Goal: Task Accomplishment & Management: Use online tool/utility

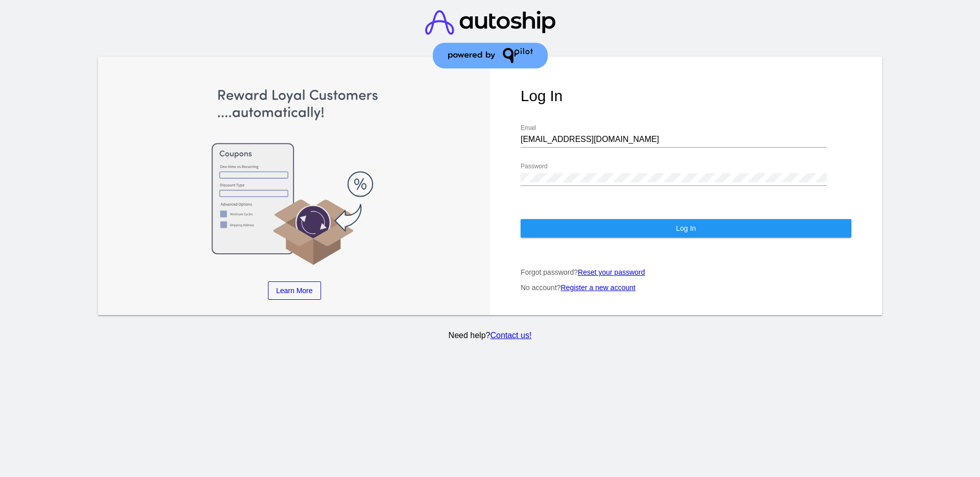
drag, startPoint x: 633, startPoint y: 145, endPoint x: 617, endPoint y: 141, distance: 16.3
click at [620, 145] on div "[EMAIL_ADDRESS][DOMAIN_NAME] Email" at bounding box center [674, 136] width 306 height 23
drag, startPoint x: 616, startPoint y: 136, endPoint x: 513, endPoint y: 135, distance: 102.6
click at [513, 135] on div "Log In [EMAIL_ADDRESS][DOMAIN_NAME] Email Password Log In Forgot password? Rese…" at bounding box center [686, 186] width 392 height 258
paste input "[EMAIL_ADDRESS][DOMAIN_NAME]"
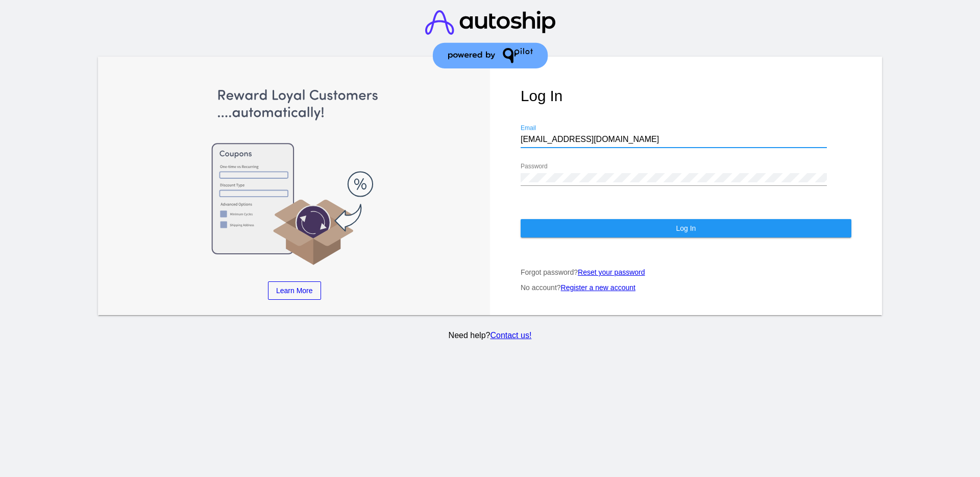
type input "[EMAIL_ADDRESS][DOMAIN_NAME]"
click at [513, 175] on div "Log In [EMAIL_ADDRESS][DOMAIN_NAME] Email Password Log In Forgot password? Rese…" at bounding box center [686, 186] width 392 height 258
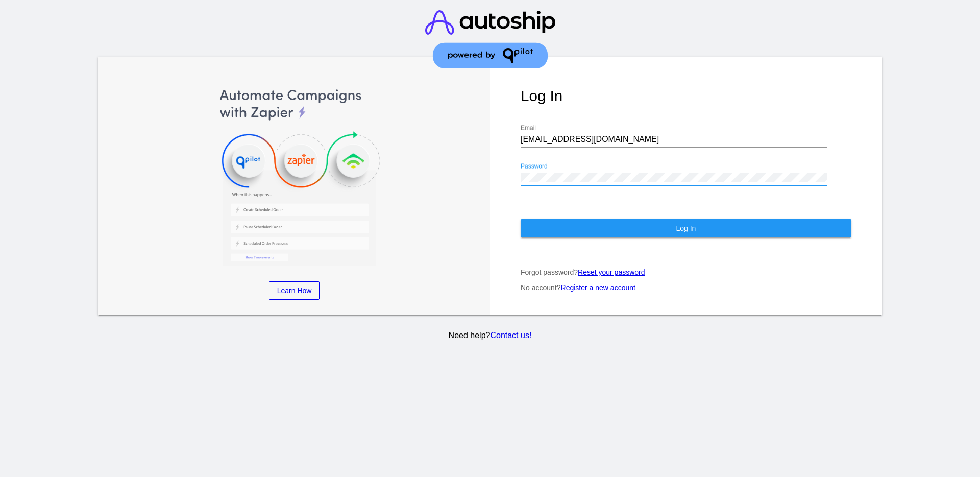
click at [519, 184] on div "Log In [EMAIL_ADDRESS][DOMAIN_NAME] Email Password Log In Forgot password? Rese…" at bounding box center [686, 186] width 392 height 258
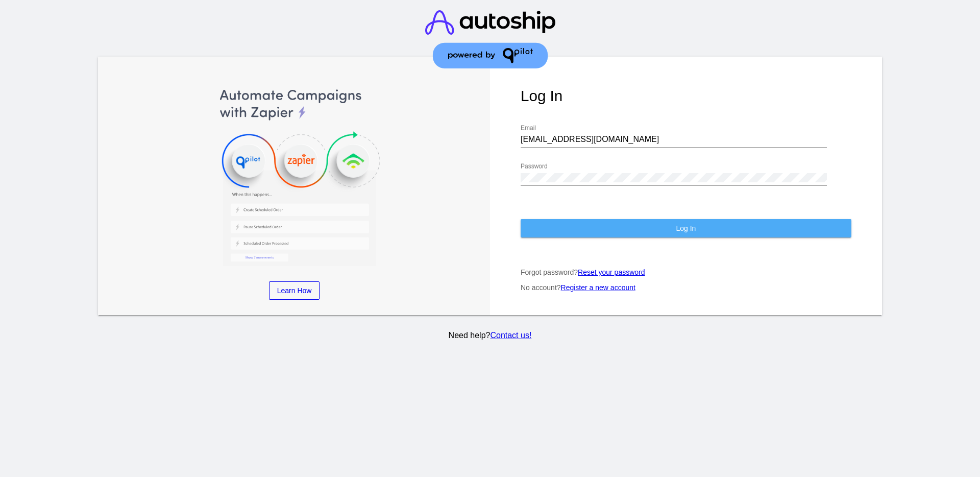
click at [556, 222] on button "Log In" at bounding box center [686, 228] width 331 height 18
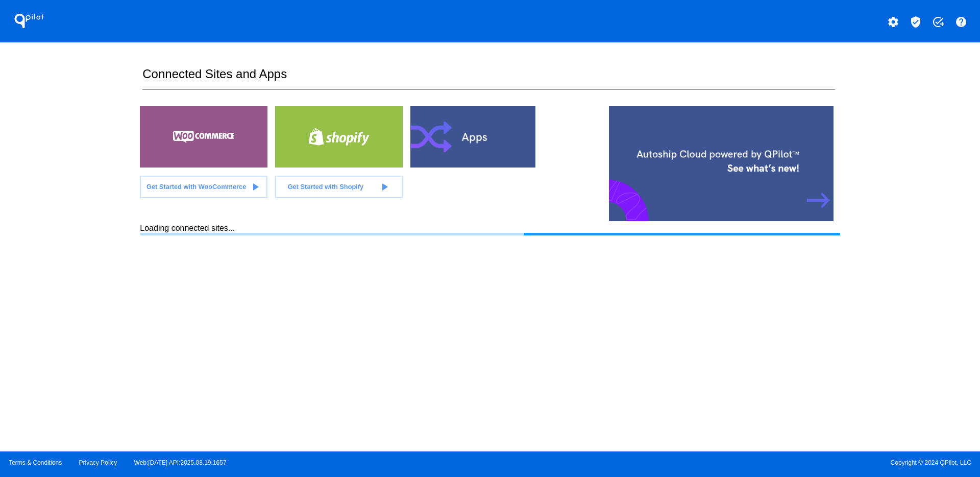
click at [916, 18] on mat-icon "verified_user" at bounding box center [916, 22] width 12 height 12
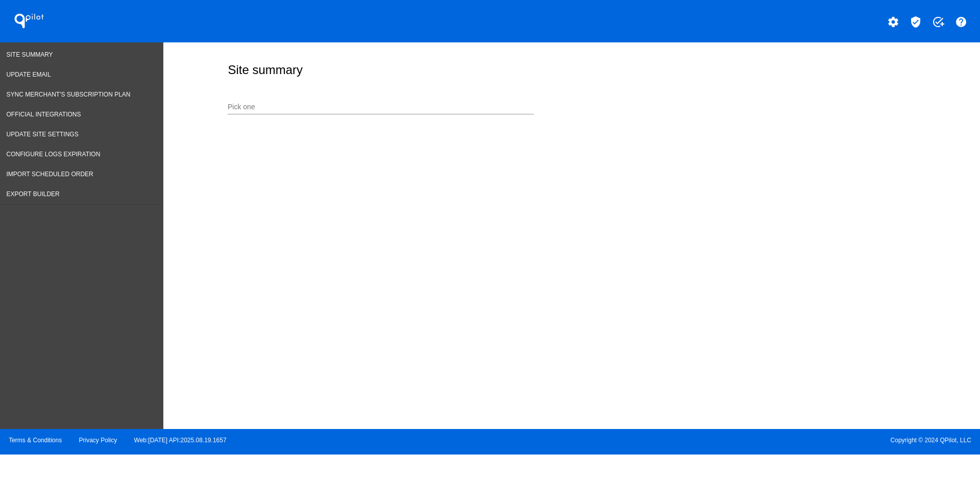
click at [298, 100] on div "Pick one" at bounding box center [381, 104] width 306 height 20
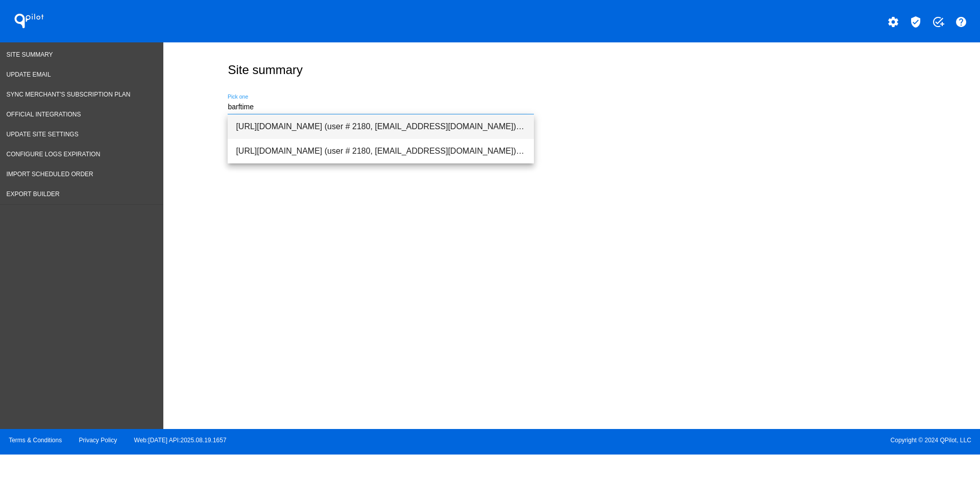
click at [363, 126] on span "[URL][DOMAIN_NAME] (user # 2180, [EMAIL_ADDRESS][DOMAIN_NAME]) - Production" at bounding box center [381, 126] width 290 height 24
type input "[URL][DOMAIN_NAME] (user # 2180, [EMAIL_ADDRESS][DOMAIN_NAME]) - Production"
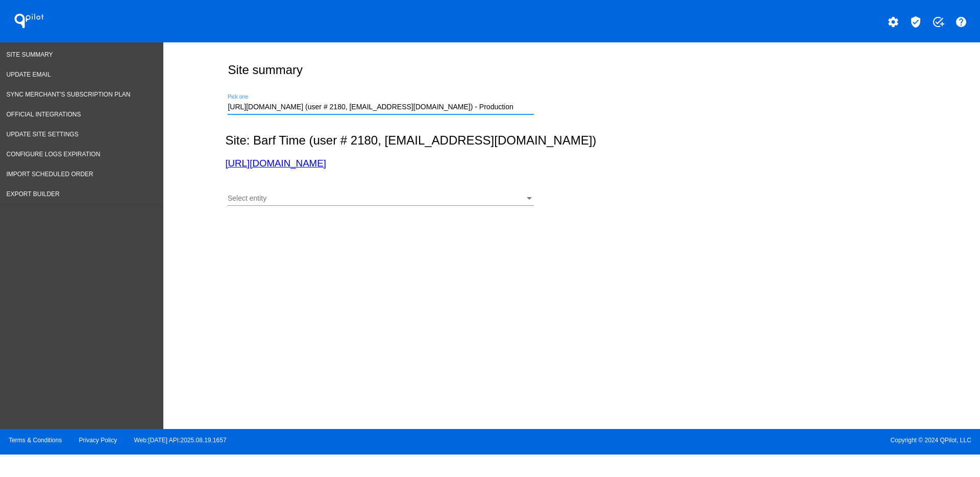
click at [317, 197] on div "Select entity" at bounding box center [376, 198] width 297 height 8
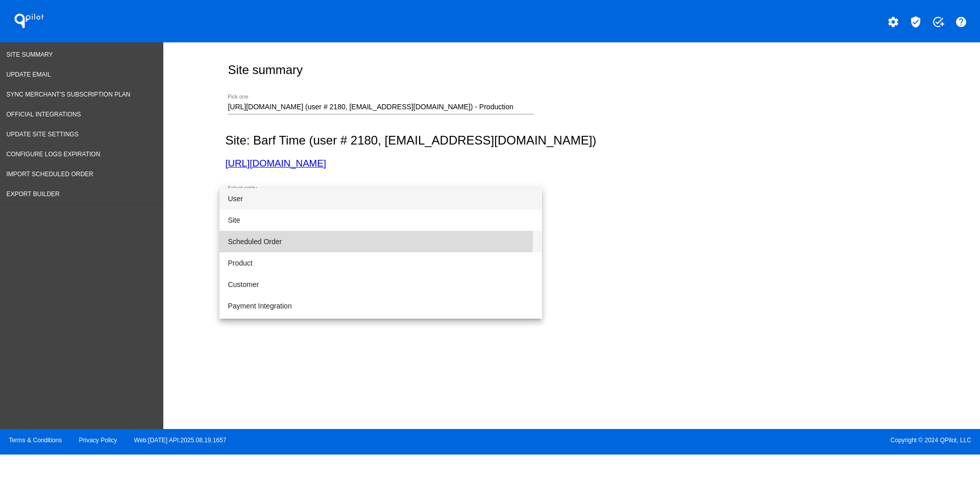
click at [297, 239] on span "Scheduled Order" at bounding box center [381, 241] width 306 height 21
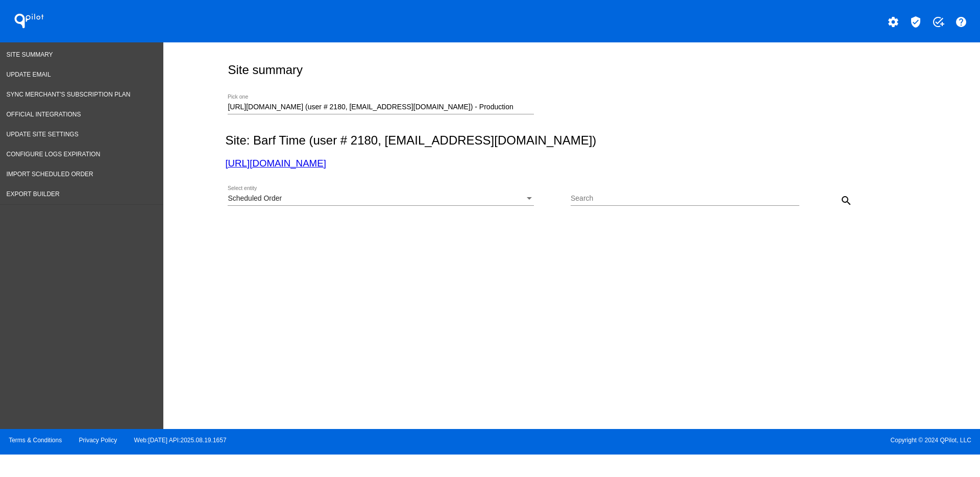
drag, startPoint x: 585, startPoint y: 205, endPoint x: 569, endPoint y: 198, distance: 17.8
click at [569, 198] on div "Scheduled Order Select entity" at bounding box center [399, 200] width 343 height 29
paste input "1012496"
click at [849, 196] on mat-icon "search" at bounding box center [846, 200] width 12 height 12
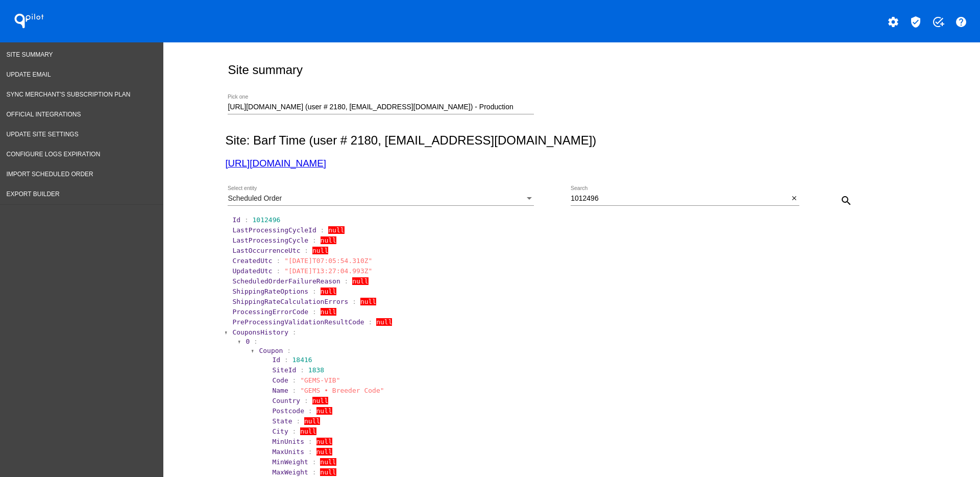
click at [259, 330] on span "CouponsHistory" at bounding box center [260, 332] width 56 height 8
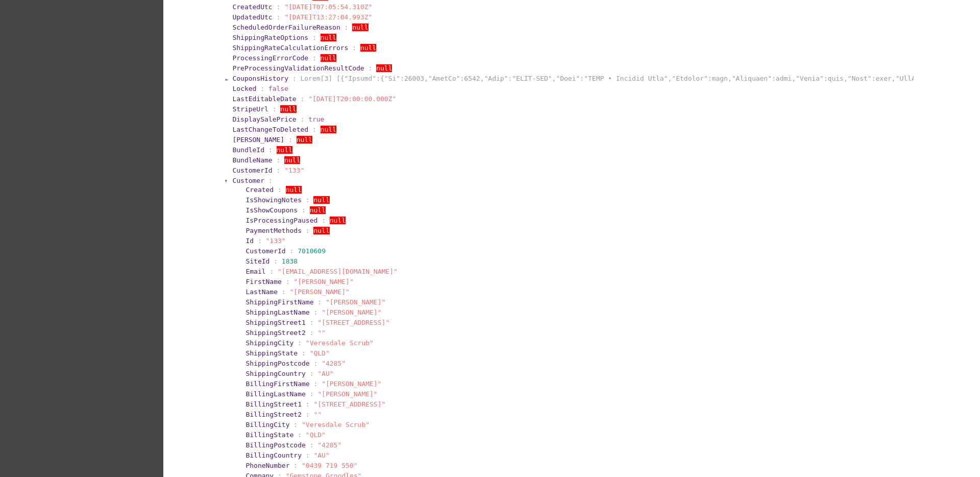
scroll to position [255, 0]
click at [249, 176] on span "Customer" at bounding box center [248, 179] width 32 height 8
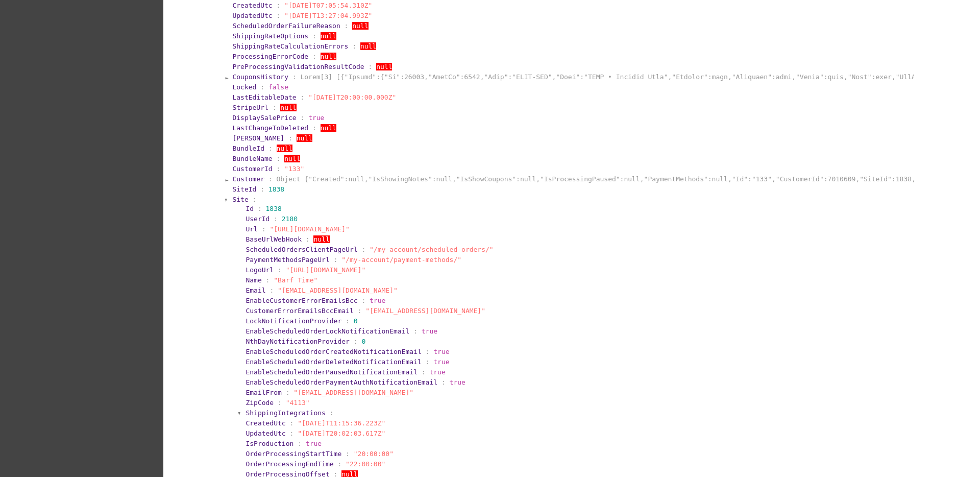
click at [235, 201] on span "Site" at bounding box center [240, 199] width 16 height 8
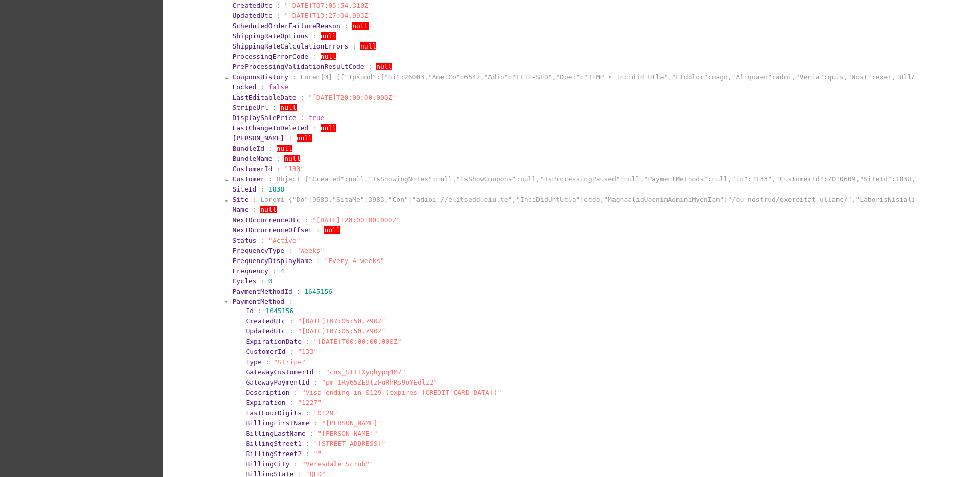
click at [241, 300] on span "PaymentMethod" at bounding box center [258, 302] width 52 height 8
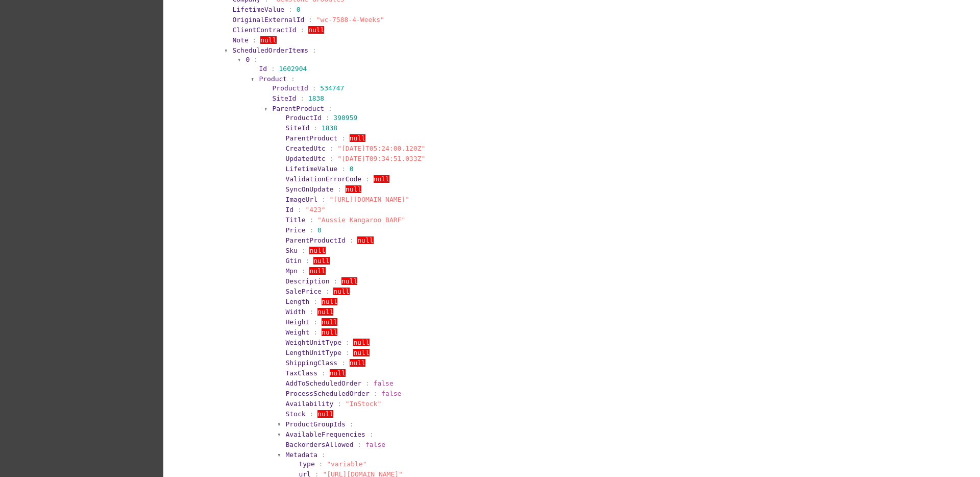
scroll to position [766, 0]
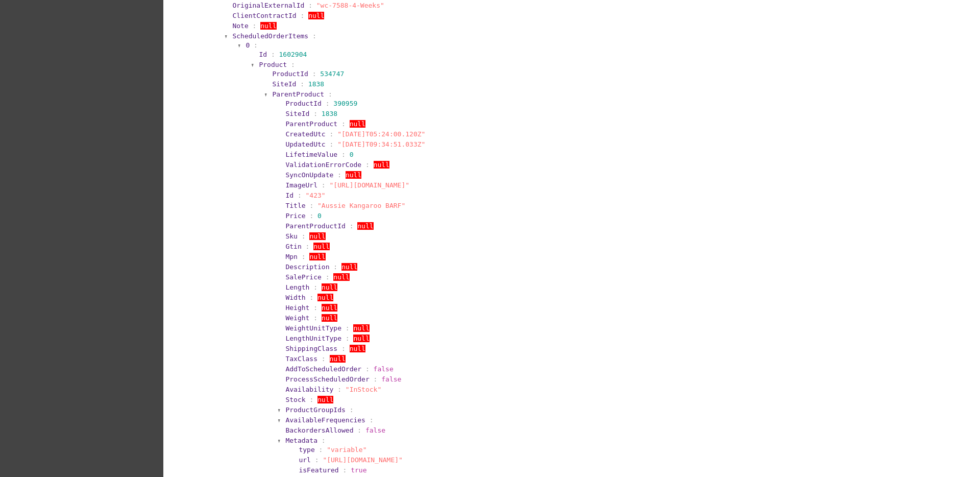
click at [279, 91] on span "ParentProduct" at bounding box center [298, 94] width 52 height 8
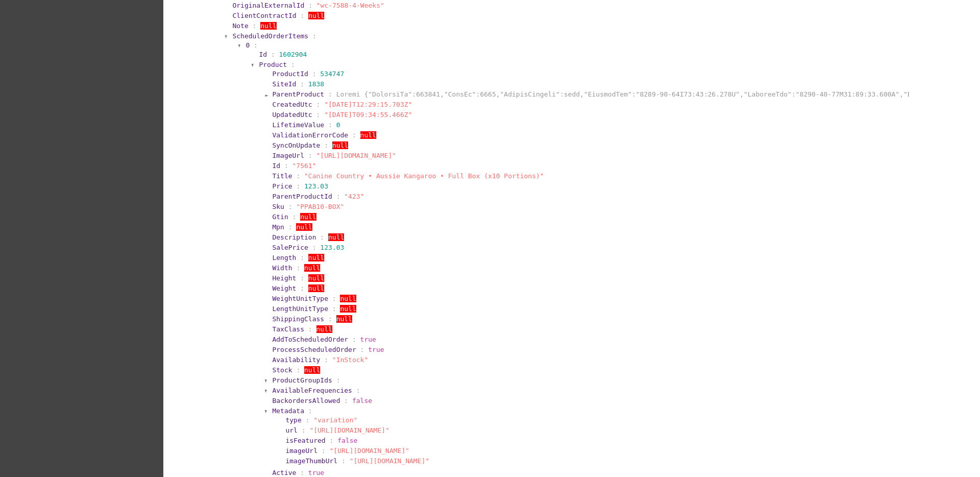
click at [272, 62] on span "Product" at bounding box center [273, 65] width 28 height 8
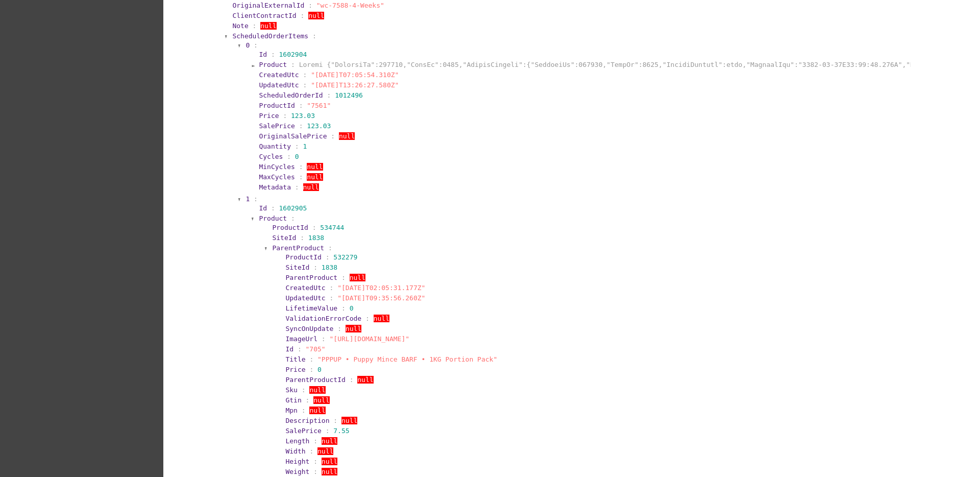
click at [260, 218] on span "Product" at bounding box center [273, 218] width 28 height 8
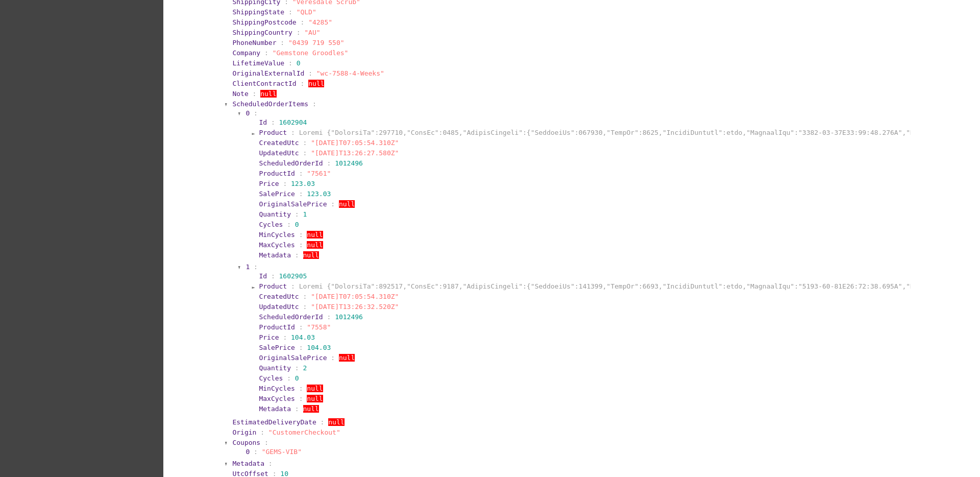
scroll to position [708, 0]
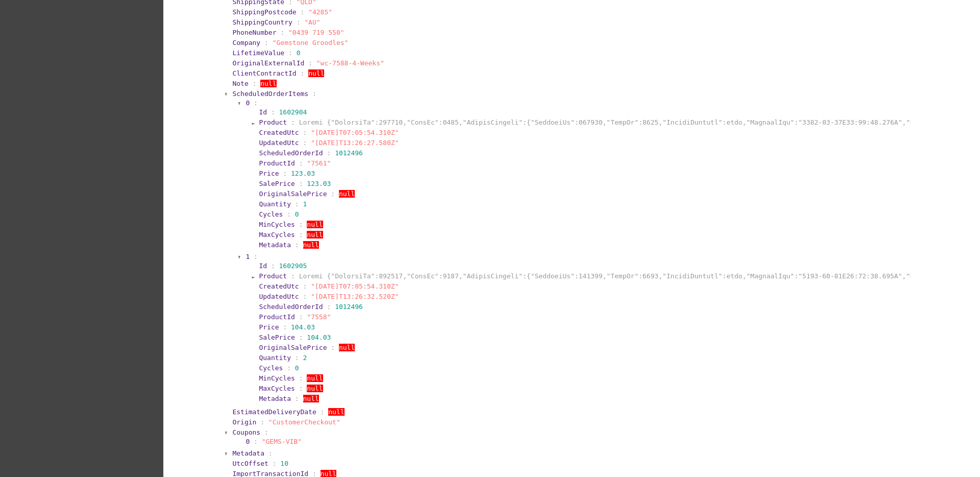
click at [264, 277] on span "Product" at bounding box center [273, 276] width 28 height 8
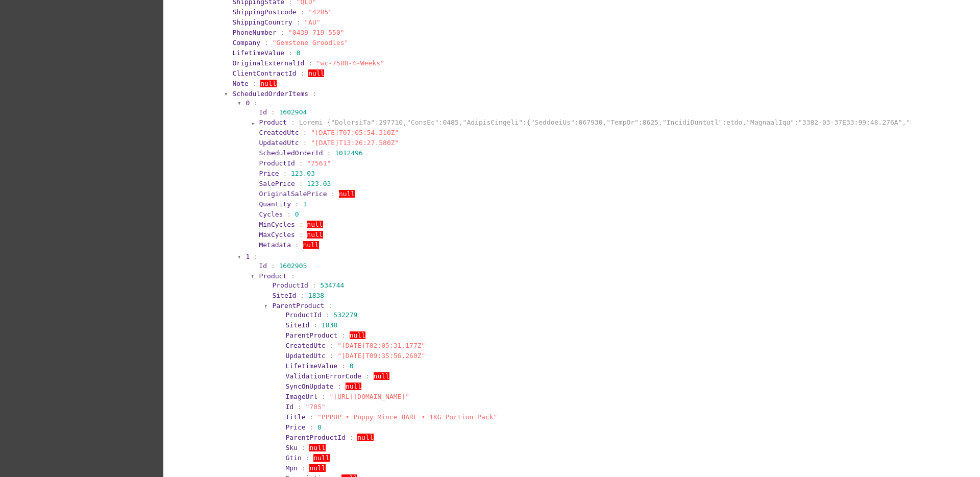
click at [280, 308] on span "ParentProduct" at bounding box center [298, 306] width 52 height 8
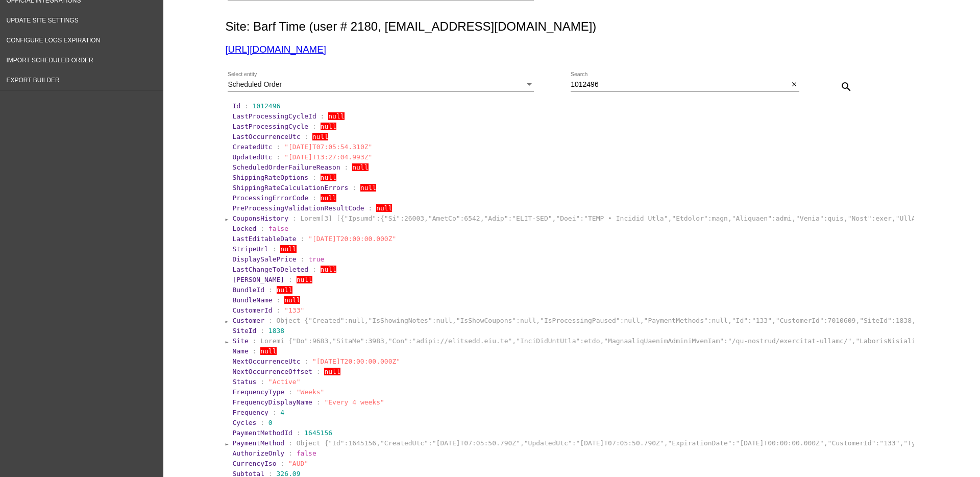
scroll to position [6, 0]
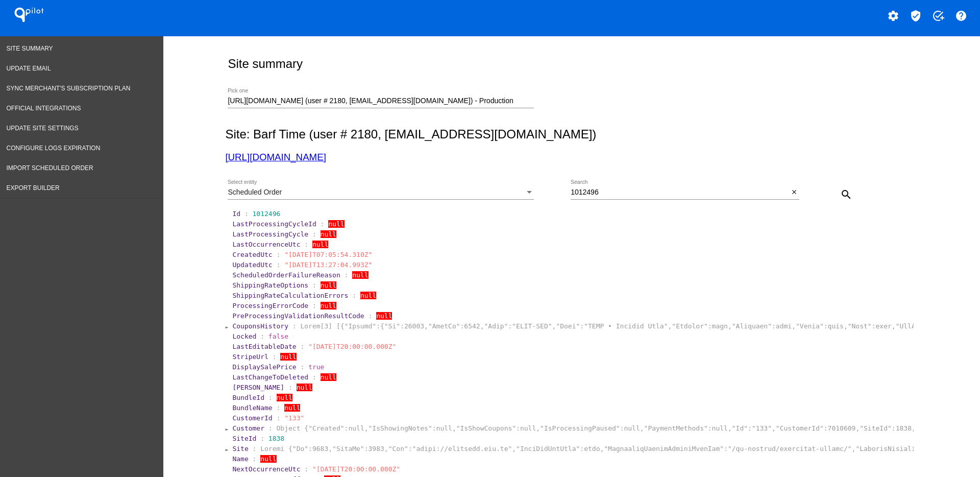
click at [465, 187] on div "Scheduled Order Select entity" at bounding box center [381, 190] width 306 height 20
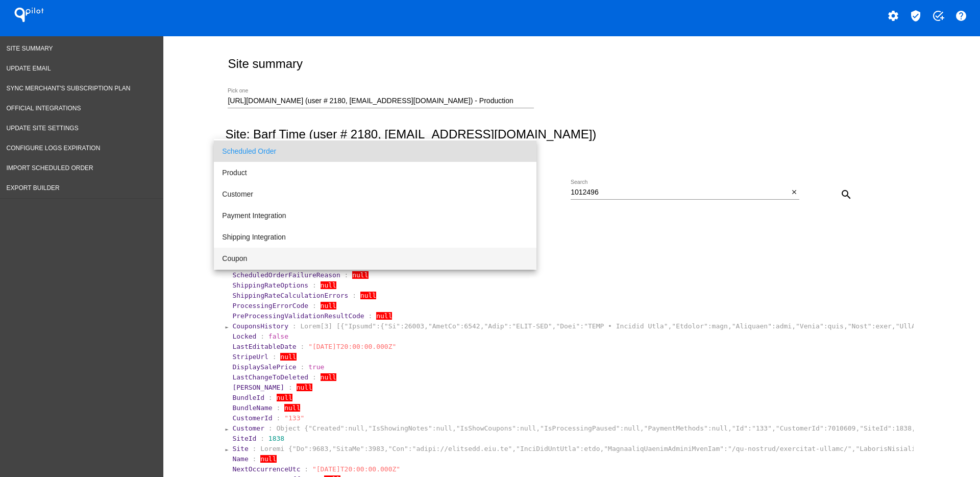
scroll to position [64, 0]
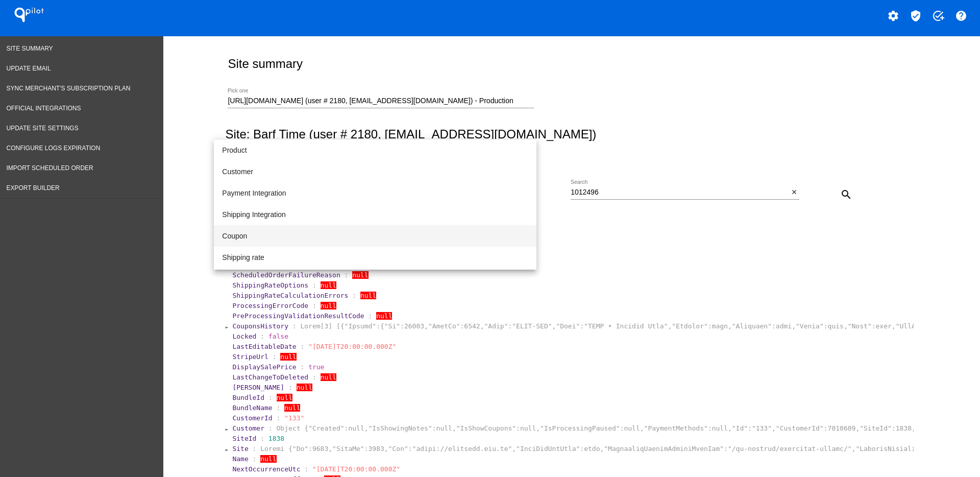
click at [289, 234] on span "Coupon" at bounding box center [375, 235] width 306 height 21
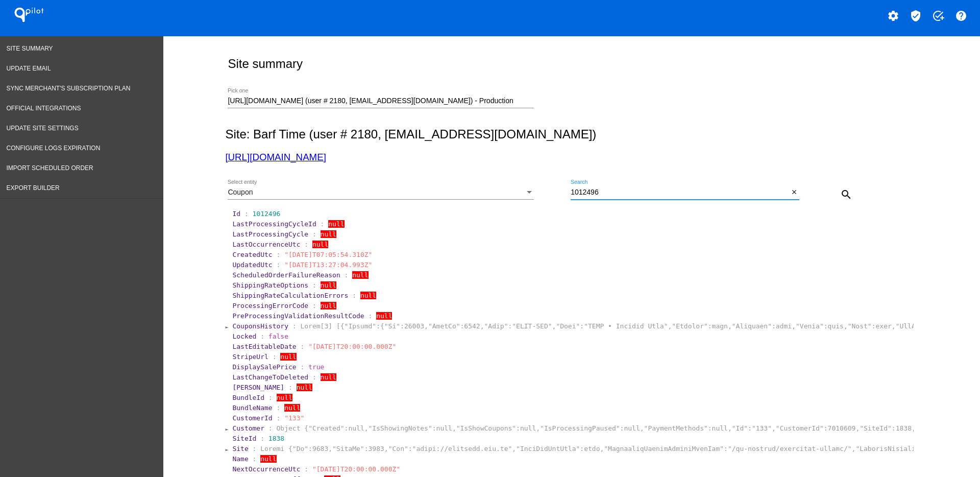
drag, startPoint x: 681, startPoint y: 192, endPoint x: 539, endPoint y: 191, distance: 141.9
click at [540, 191] on div "Coupon Select entity 1012496 Search close search" at bounding box center [569, 191] width 689 height 36
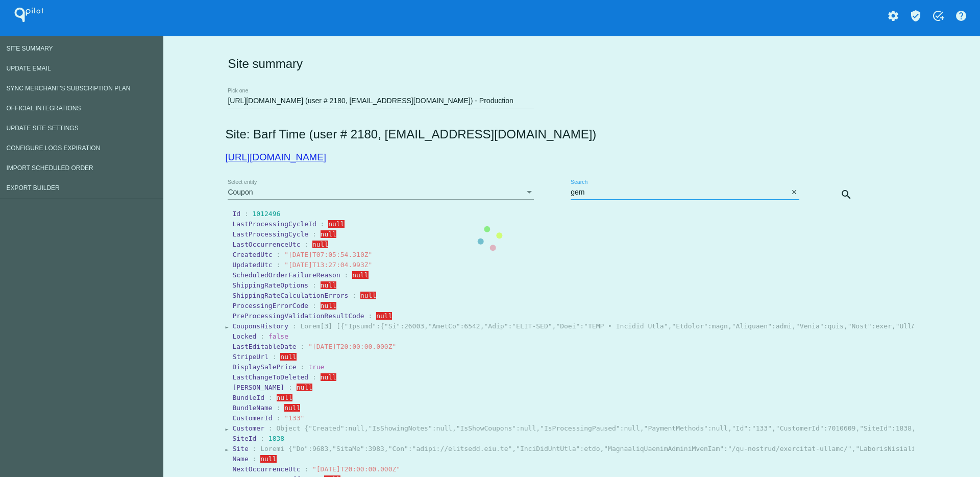
scroll to position [0, 0]
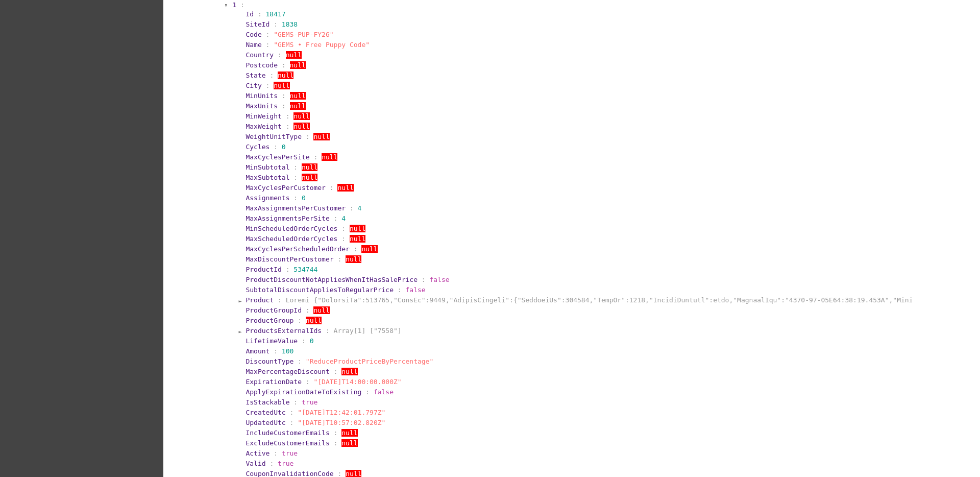
scroll to position [319, 0]
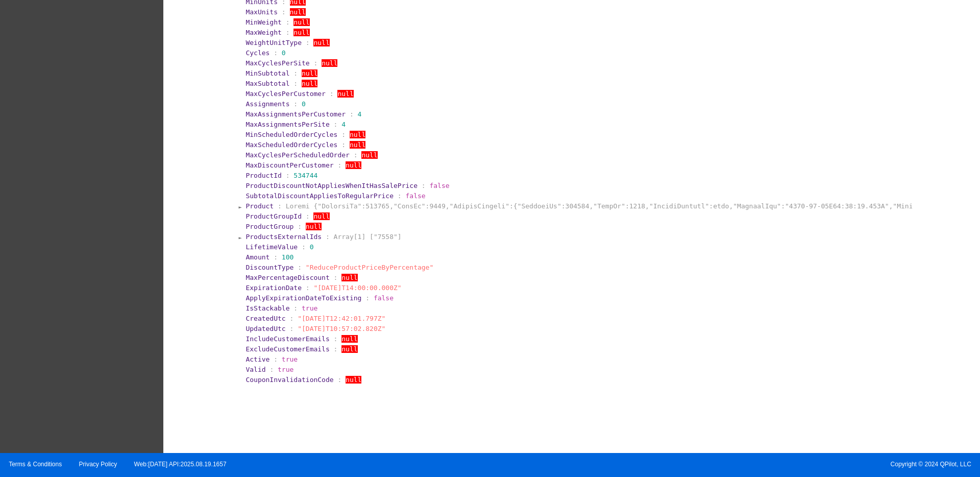
click at [263, 204] on span "Product" at bounding box center [260, 206] width 28 height 8
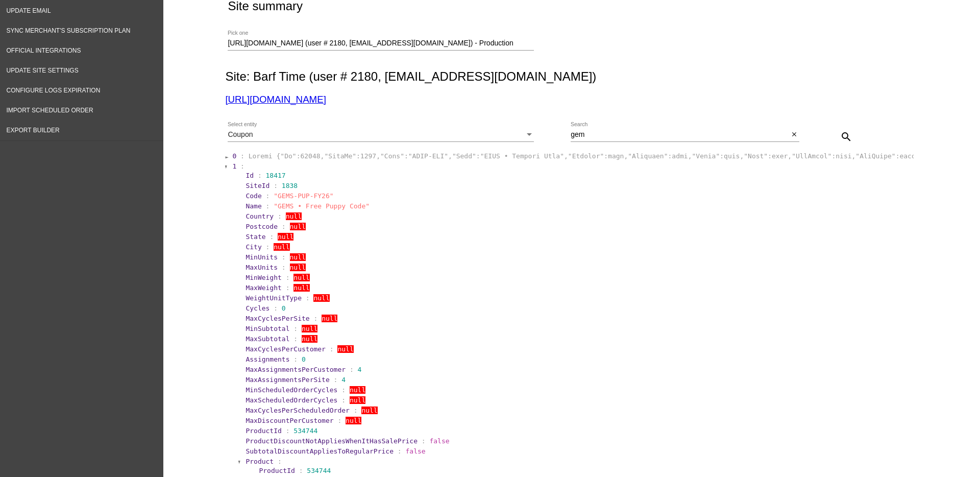
scroll to position [128, 0]
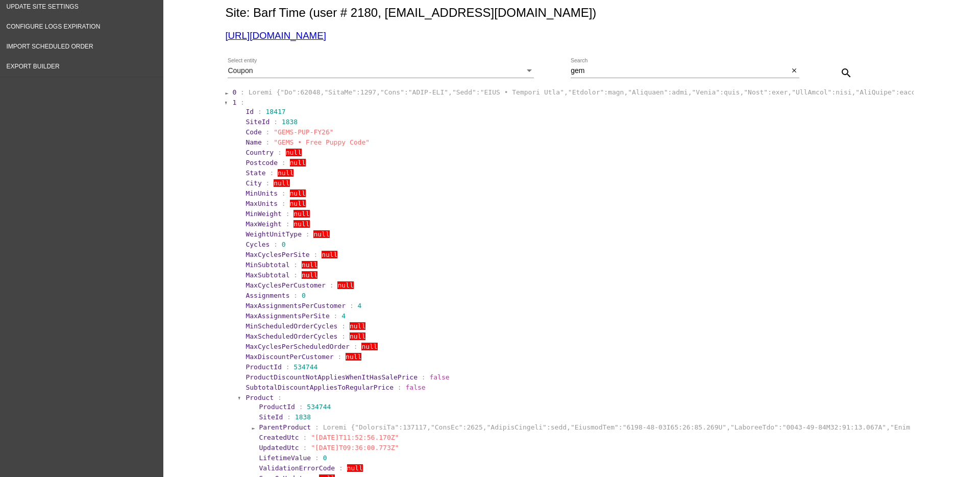
click at [511, 67] on div "Coupon" at bounding box center [376, 71] width 297 height 8
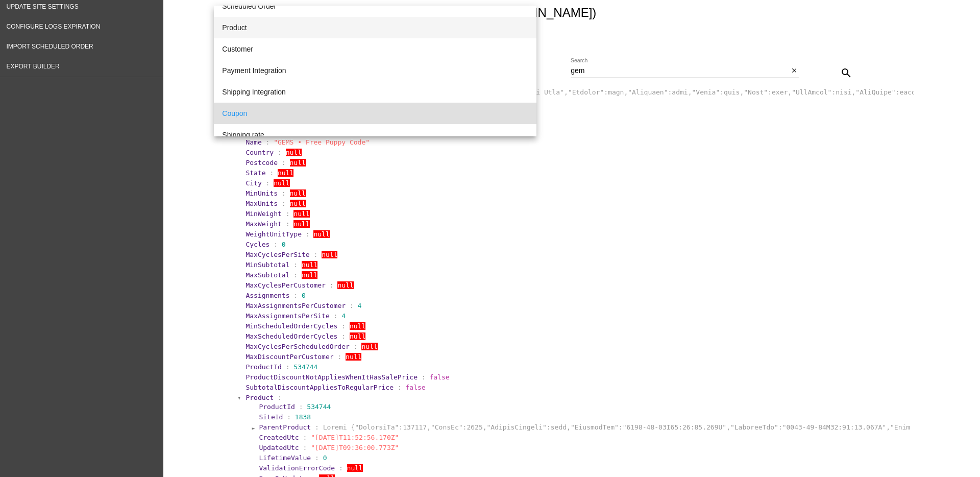
scroll to position [32, 0]
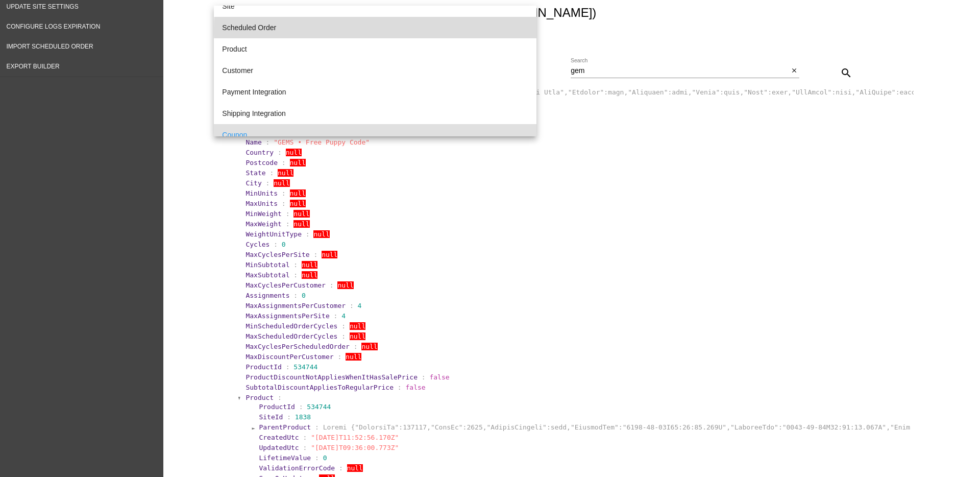
click at [423, 30] on span "Scheduled Order" at bounding box center [375, 27] width 306 height 21
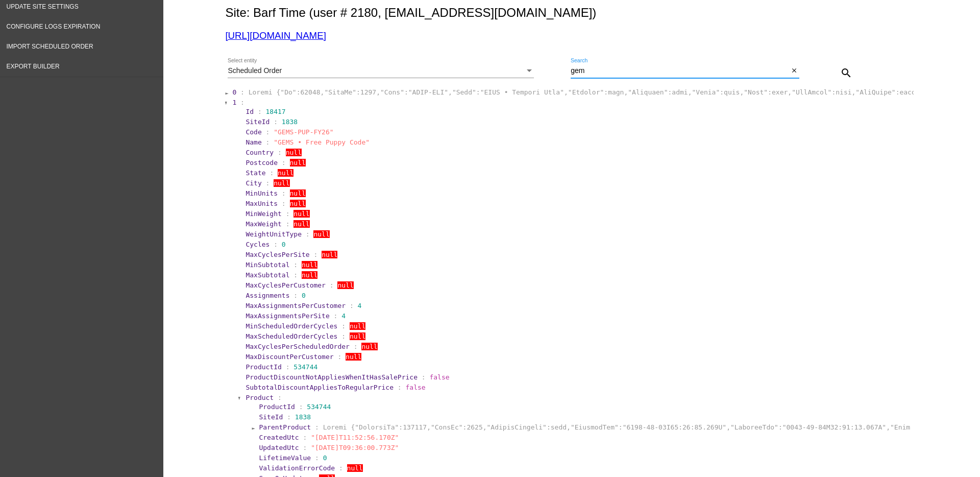
drag, startPoint x: 606, startPoint y: 73, endPoint x: 553, endPoint y: 76, distance: 53.2
click at [553, 76] on div "Scheduled Order Select entity gem Search close search" at bounding box center [569, 69] width 689 height 36
paste input "1012496"
type input "1012496"
click at [840, 75] on mat-icon "search" at bounding box center [846, 73] width 12 height 12
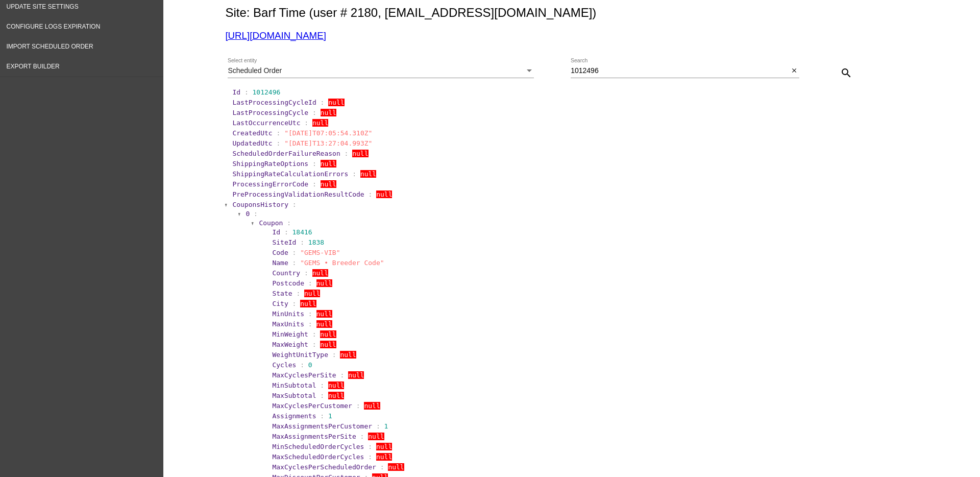
click at [254, 203] on span "CouponsHistory" at bounding box center [260, 205] width 56 height 8
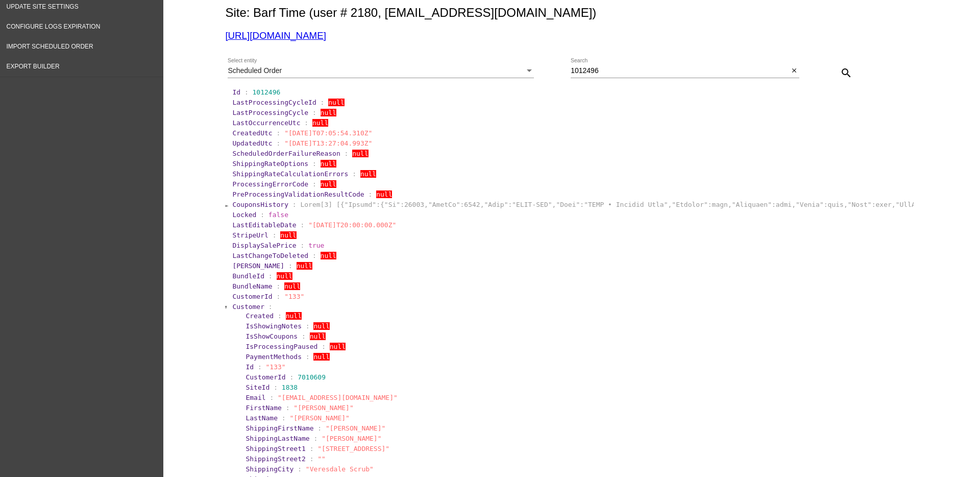
click at [236, 306] on span "Customer" at bounding box center [248, 307] width 32 height 8
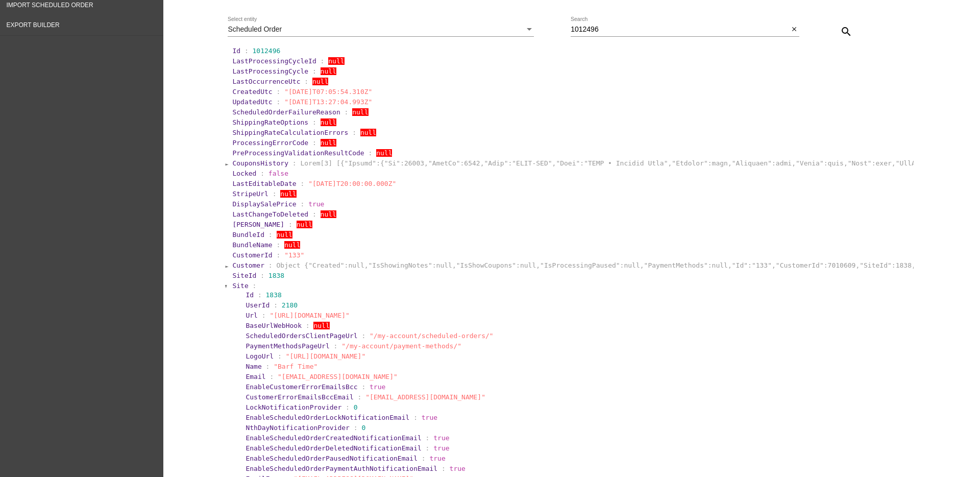
scroll to position [191, 0]
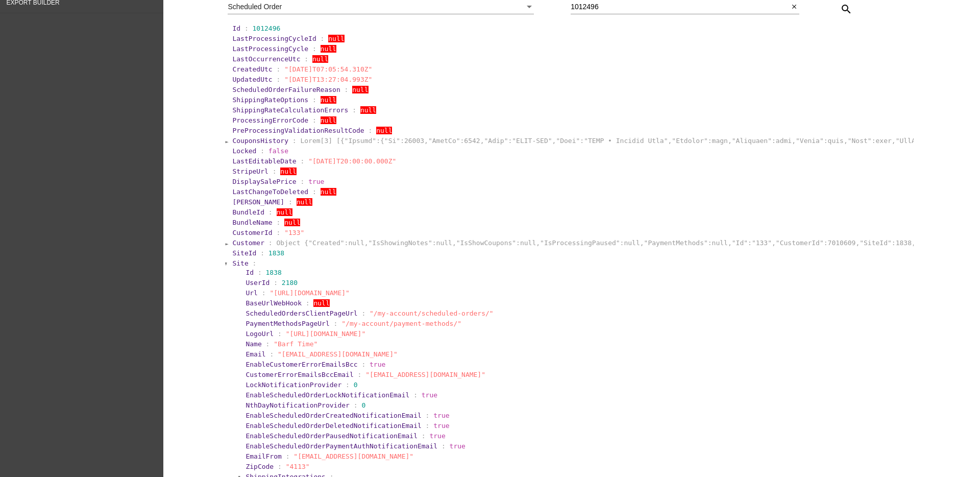
click at [237, 265] on span "Site" at bounding box center [240, 263] width 16 height 8
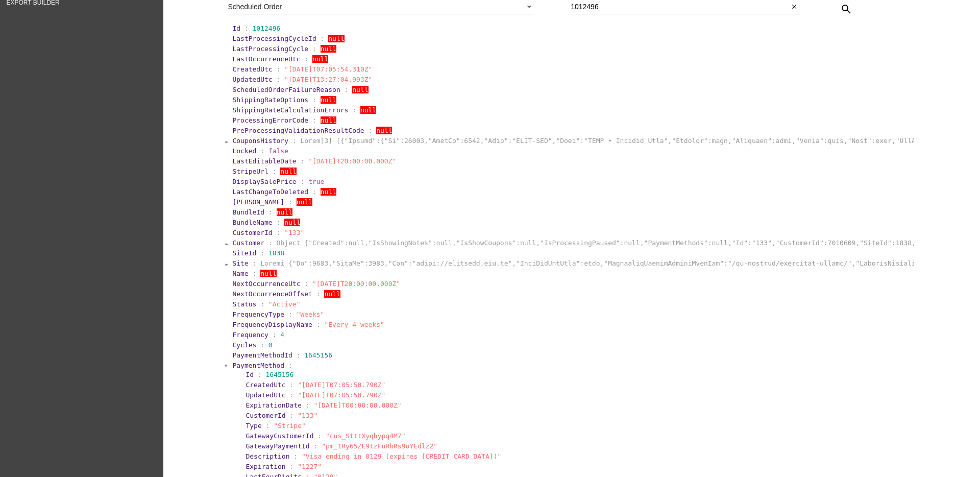
click at [239, 358] on span "PaymentMethodId" at bounding box center [262, 355] width 60 height 8
click at [242, 366] on span "PaymentMethod" at bounding box center [258, 365] width 52 height 8
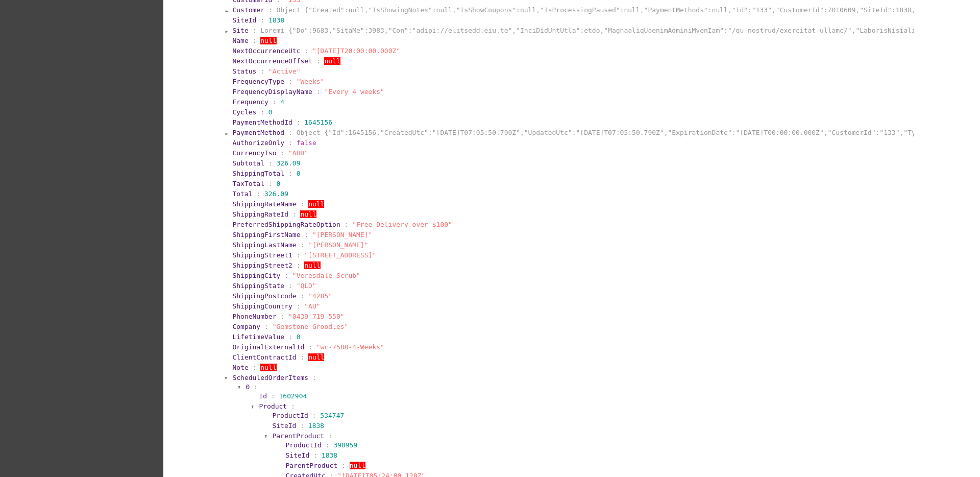
scroll to position [447, 0]
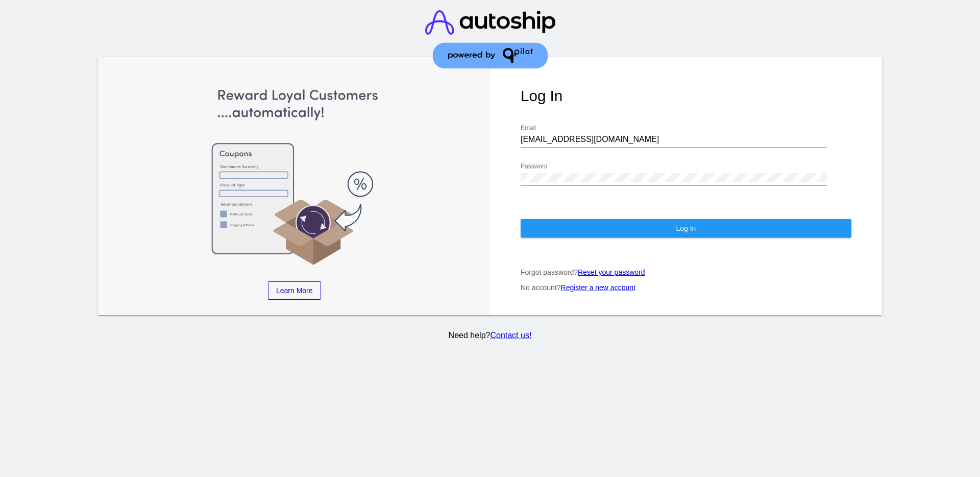
click at [622, 134] on div "[EMAIL_ADDRESS][DOMAIN_NAME] Email" at bounding box center [674, 136] width 306 height 23
drag, startPoint x: 620, startPoint y: 141, endPoint x: 519, endPoint y: 129, distance: 101.2
click at [519, 129] on div "Log In [EMAIL_ADDRESS][DOMAIN_NAME] Email Password Log In Forgot password? Rese…" at bounding box center [686, 186] width 392 height 258
paste input "[EMAIL_ADDRESS][DOMAIN_NAME]"
type input "[EMAIL_ADDRESS][DOMAIN_NAME]"
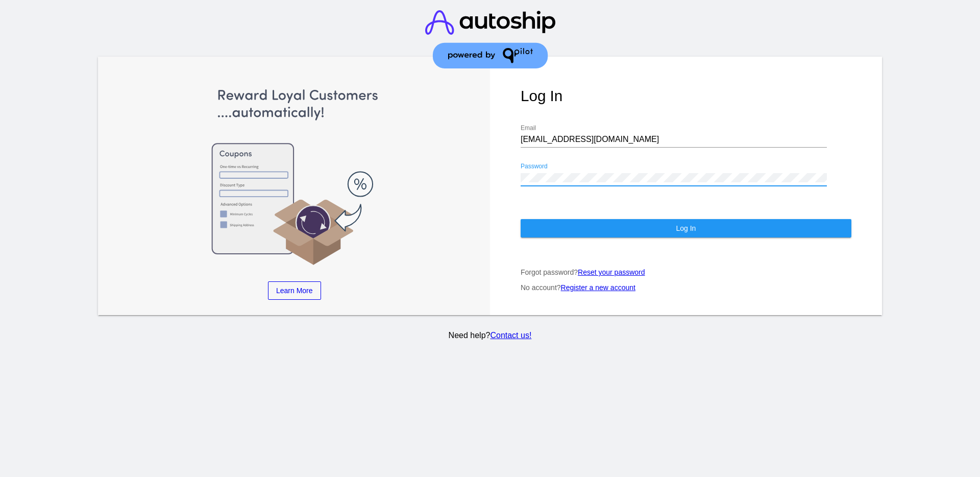
click at [509, 176] on div "Log In [EMAIL_ADDRESS][DOMAIN_NAME] Email Password Log In Forgot password? Rese…" at bounding box center [686, 186] width 392 height 258
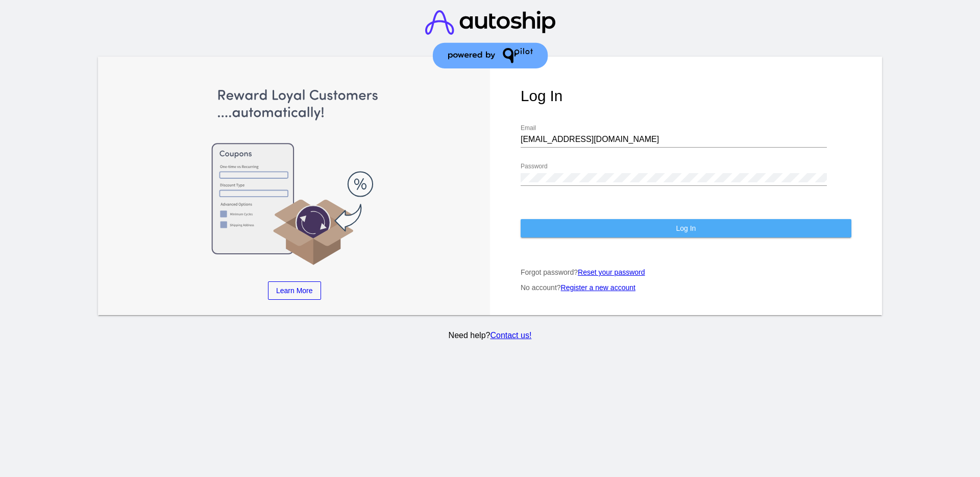
click at [564, 226] on button "Log In" at bounding box center [686, 228] width 331 height 18
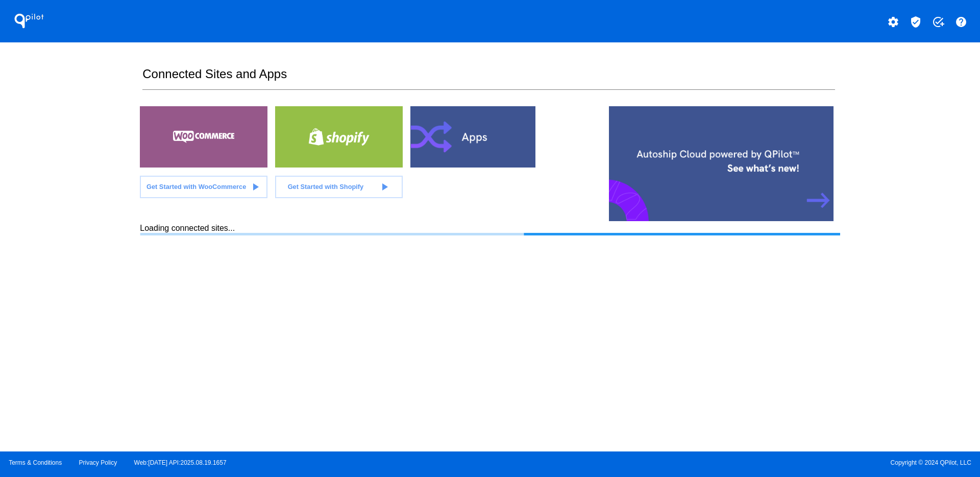
click at [923, 28] on div "settings verified_user add_task help" at bounding box center [735, 21] width 490 height 20
click at [917, 24] on mat-icon "verified_user" at bounding box center [916, 22] width 12 height 12
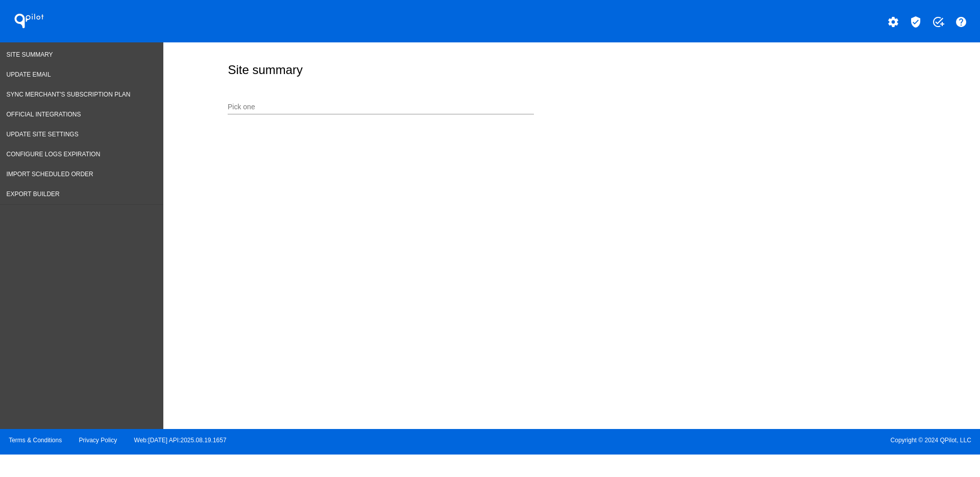
click at [440, 108] on input "Pick one" at bounding box center [381, 107] width 306 height 8
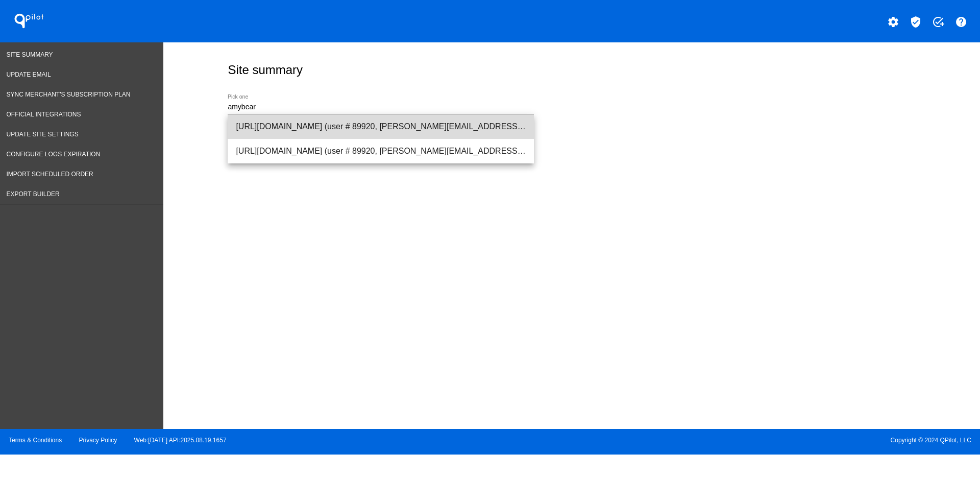
click at [438, 122] on span "[URL][DOMAIN_NAME] (user # 89920, [PERSON_NAME][EMAIL_ADDRESS][DOMAIN_NAME]) - …" at bounding box center [381, 126] width 290 height 24
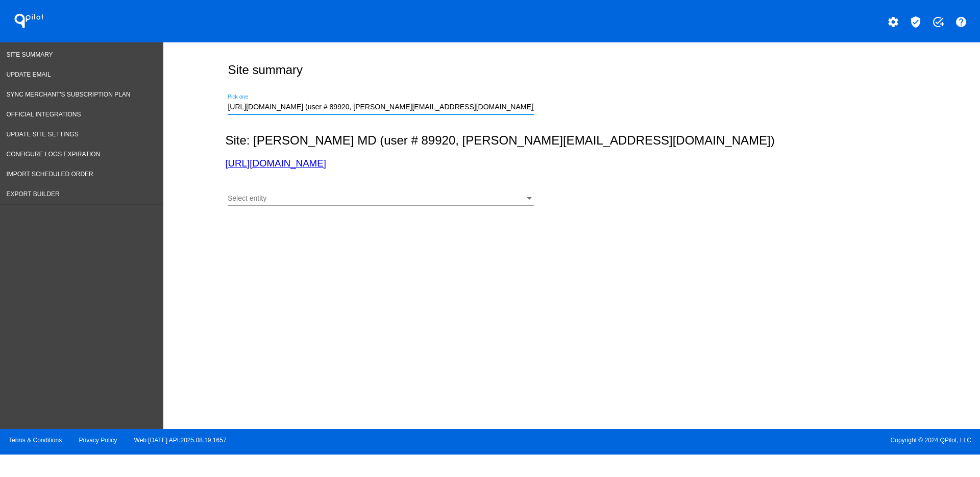
click at [518, 194] on div "Select entity" at bounding box center [376, 198] width 297 height 8
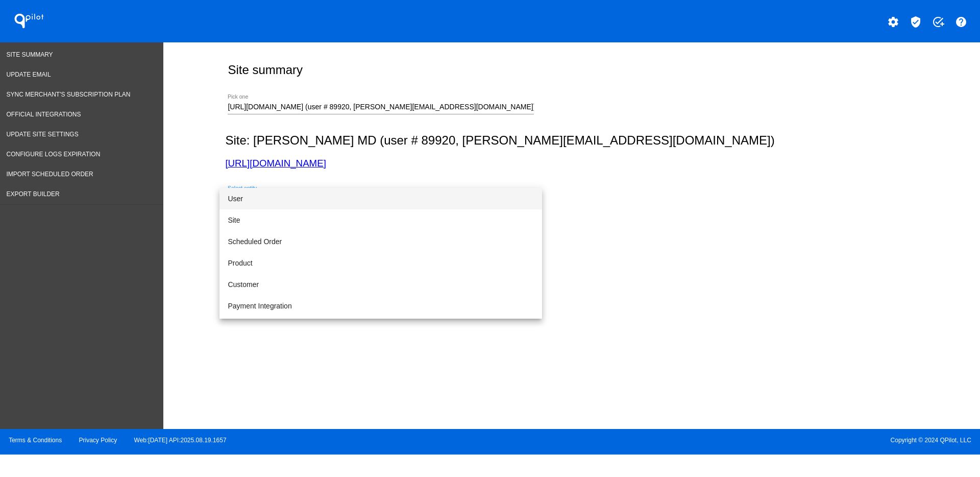
click at [459, 198] on span "User" at bounding box center [381, 198] width 306 height 21
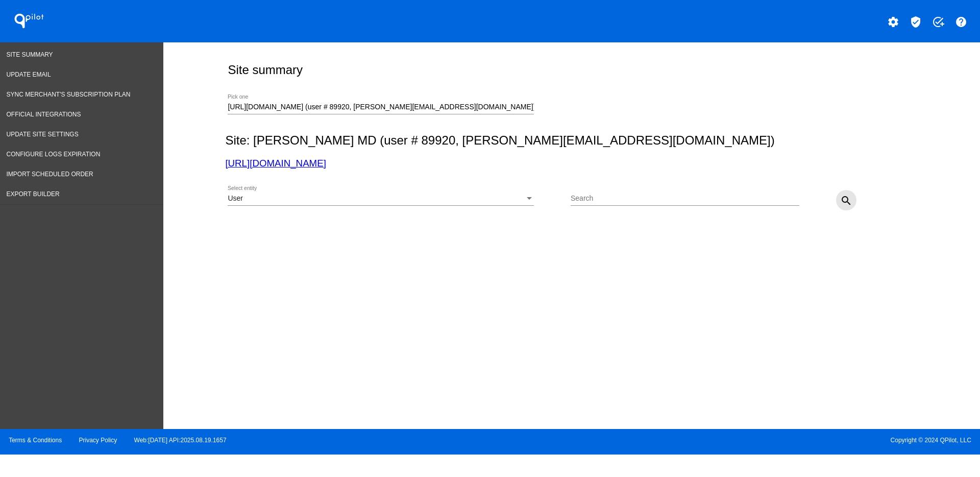
click at [849, 199] on mat-icon "search" at bounding box center [846, 200] width 12 height 12
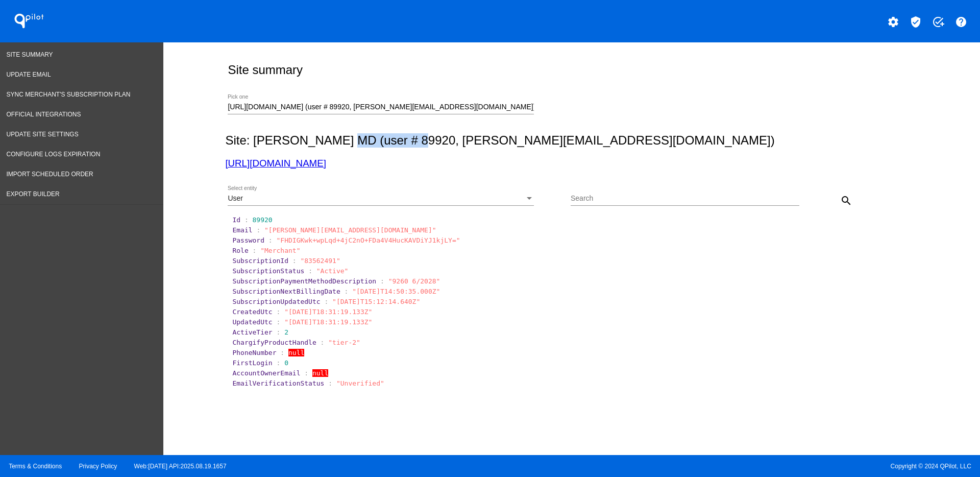
copy h2 "user # 89920"
drag, startPoint x: 410, startPoint y: 136, endPoint x: 339, endPoint y: 136, distance: 70.9
click at [339, 136] on h2 "Site: [PERSON_NAME] MD (user # 89920, [PERSON_NAME][EMAIL_ADDRESS][DOMAIN_NAME])" at bounding box center [569, 140] width 689 height 14
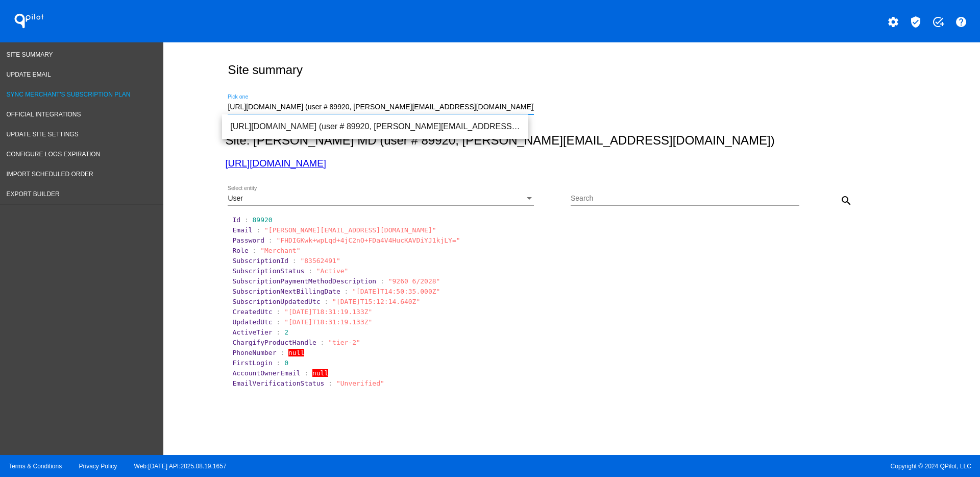
drag, startPoint x: 487, startPoint y: 107, endPoint x: 43, endPoint y: 103, distance: 444.1
click at [43, 103] on div "Site Summary Update Email Sync Merchant's Subscription Plan Official Integratio…" at bounding box center [490, 248] width 980 height 412
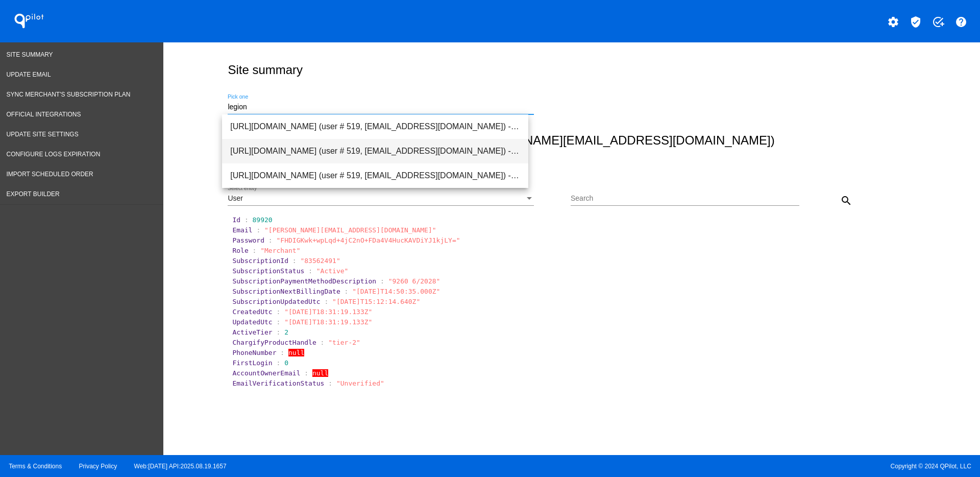
click at [280, 149] on span "[URL][DOMAIN_NAME] (user # 519, [EMAIL_ADDRESS][DOMAIN_NAME]) - Production" at bounding box center [375, 151] width 290 height 24
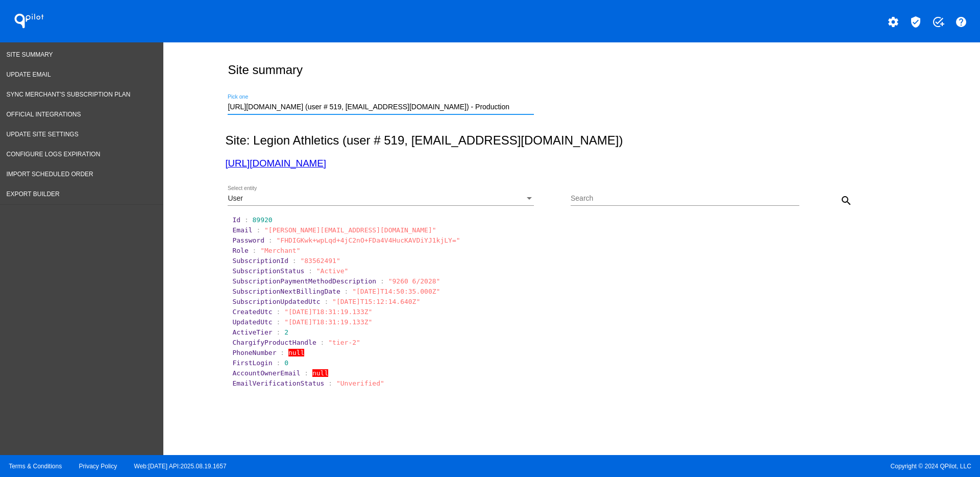
click at [315, 193] on div "User Select entity" at bounding box center [381, 196] width 306 height 20
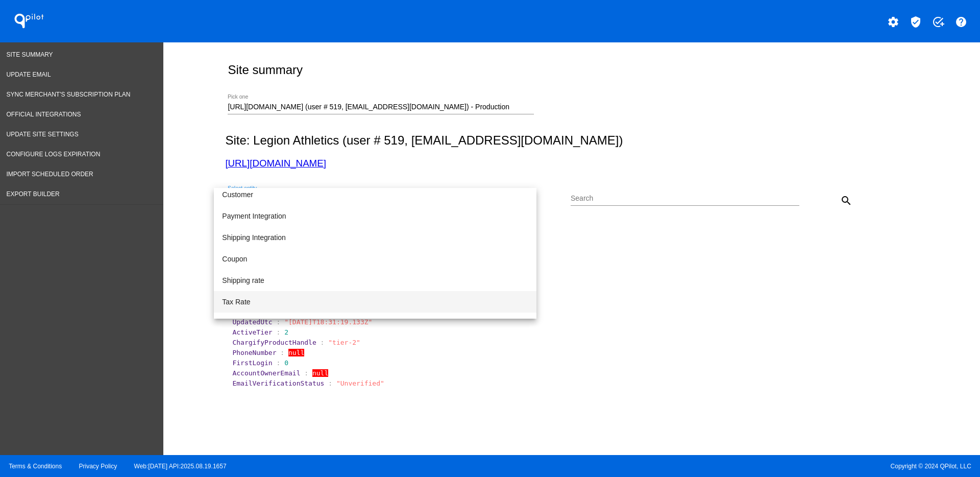
scroll to position [105, 0]
click at [309, 307] on span "Access Log" at bounding box center [375, 307] width 306 height 21
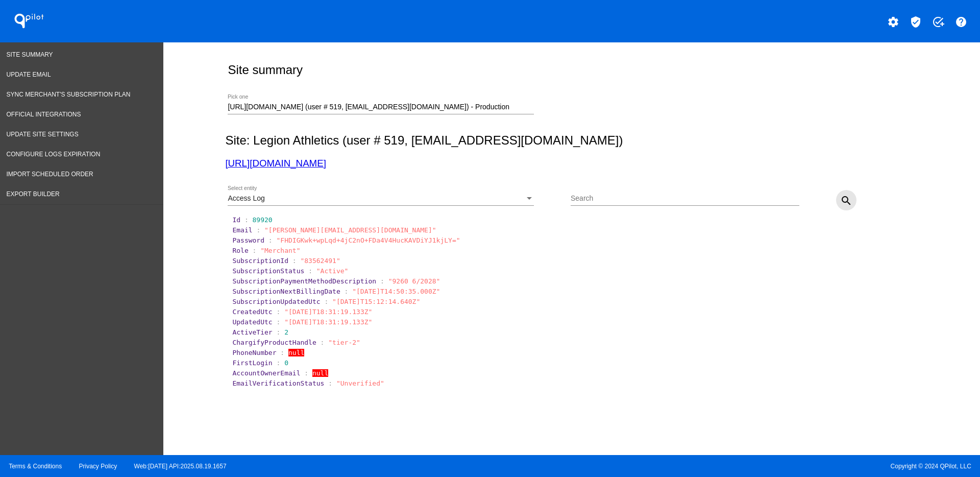
click at [844, 197] on mat-icon "search" at bounding box center [846, 200] width 12 height 12
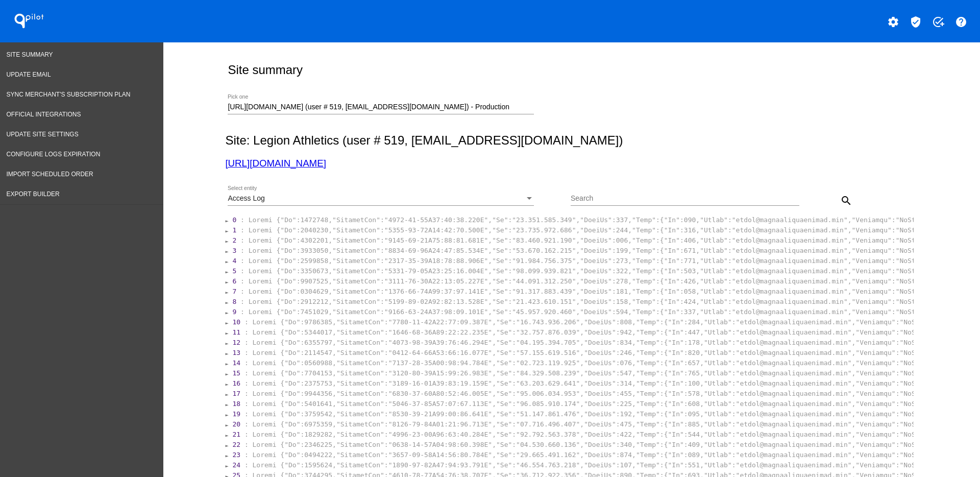
click at [380, 224] on section "0 :" at bounding box center [572, 220] width 682 height 10
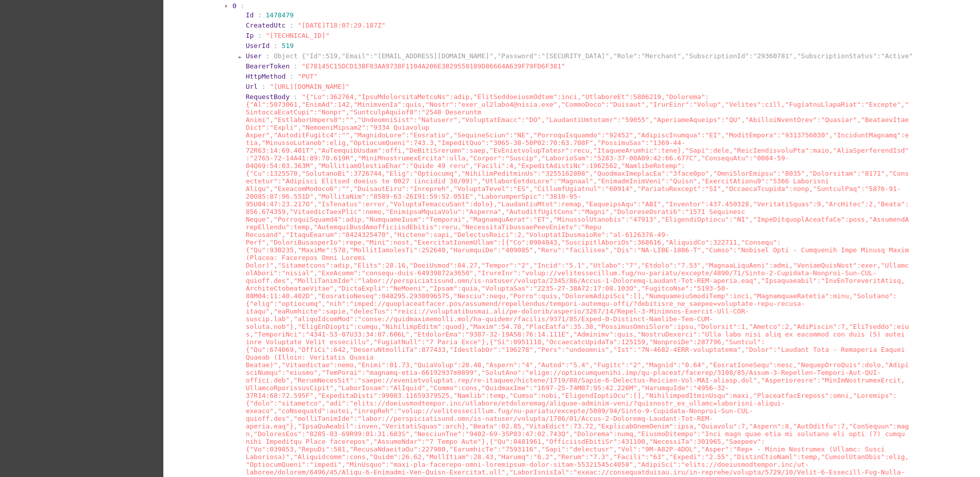
scroll to position [191, 0]
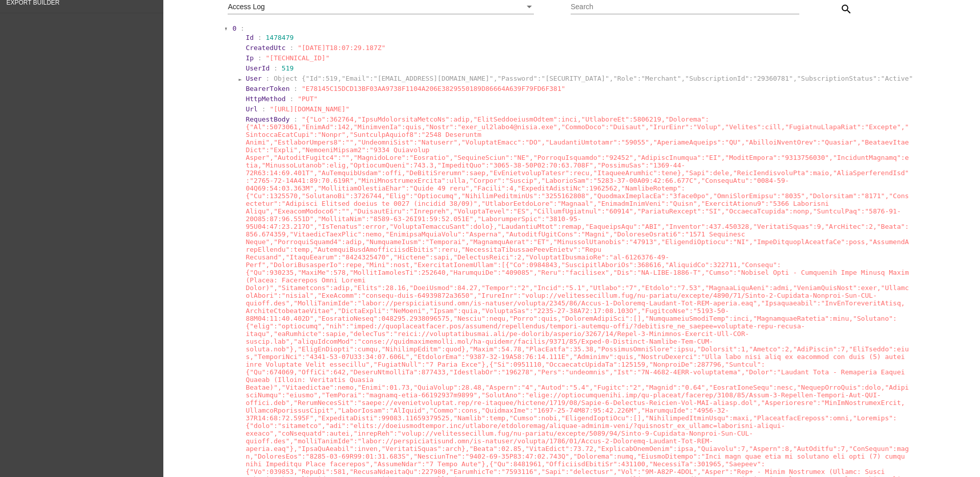
click at [232, 31] on section "0 :" at bounding box center [572, 28] width 680 height 8
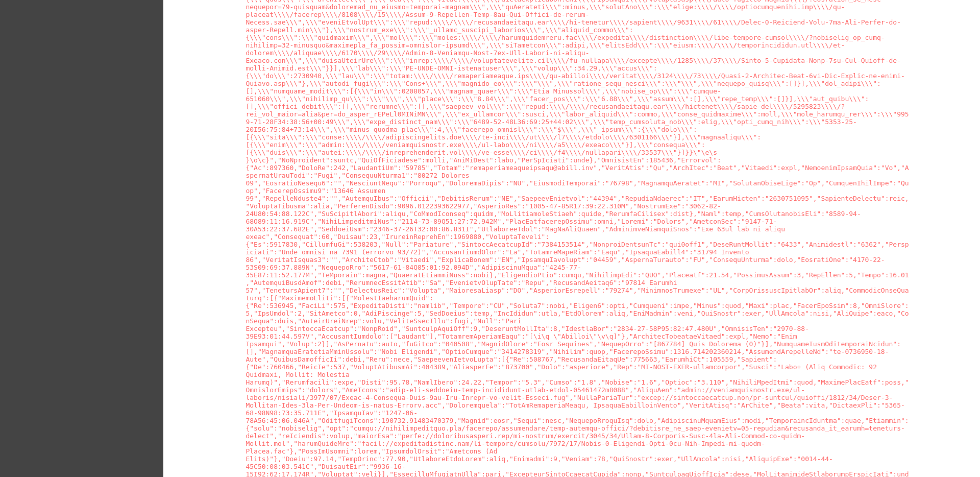
scroll to position [5168, 0]
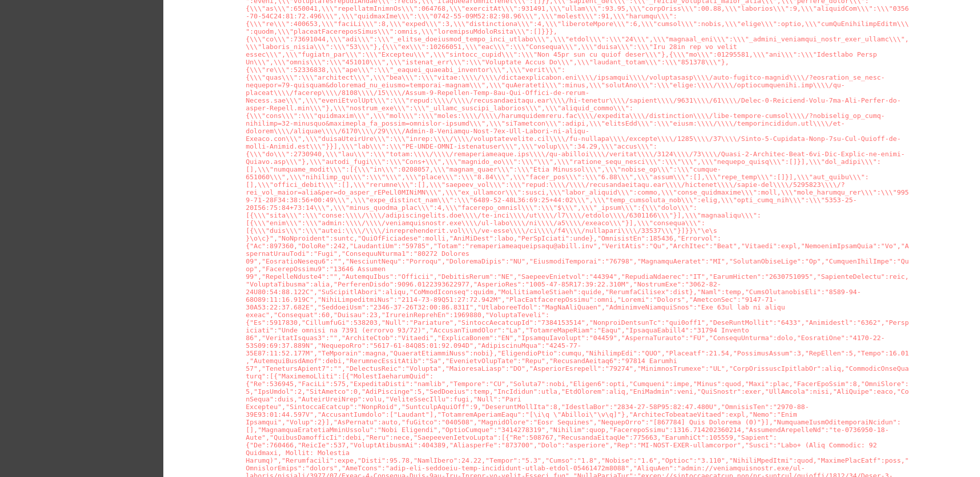
scroll to position [5232, 0]
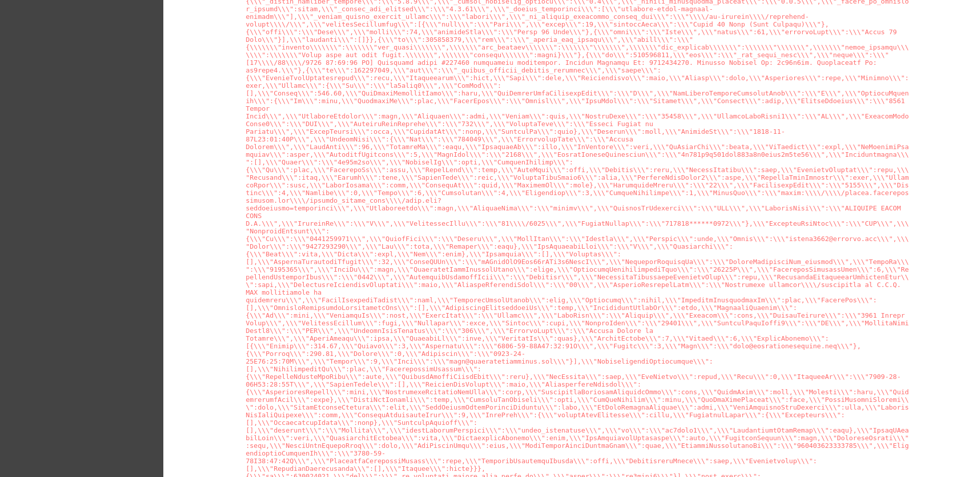
scroll to position [21657, 0]
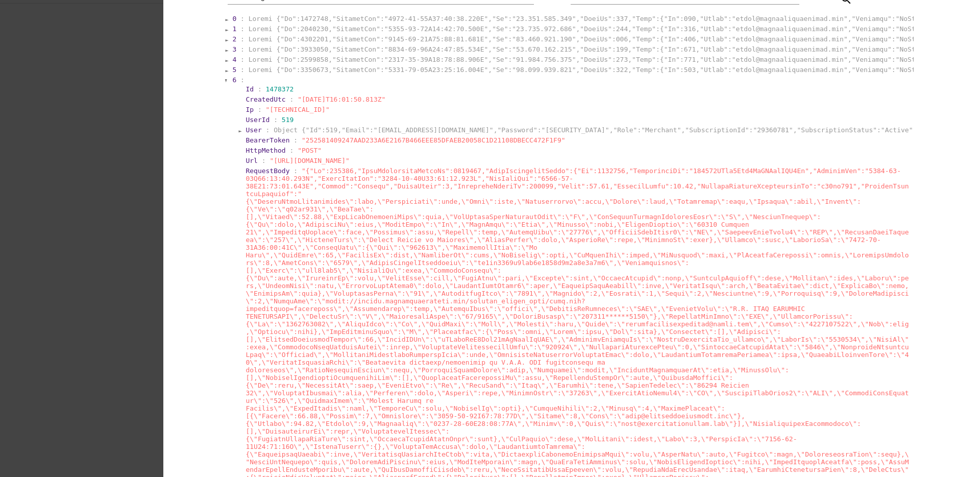
scroll to position [0, 0]
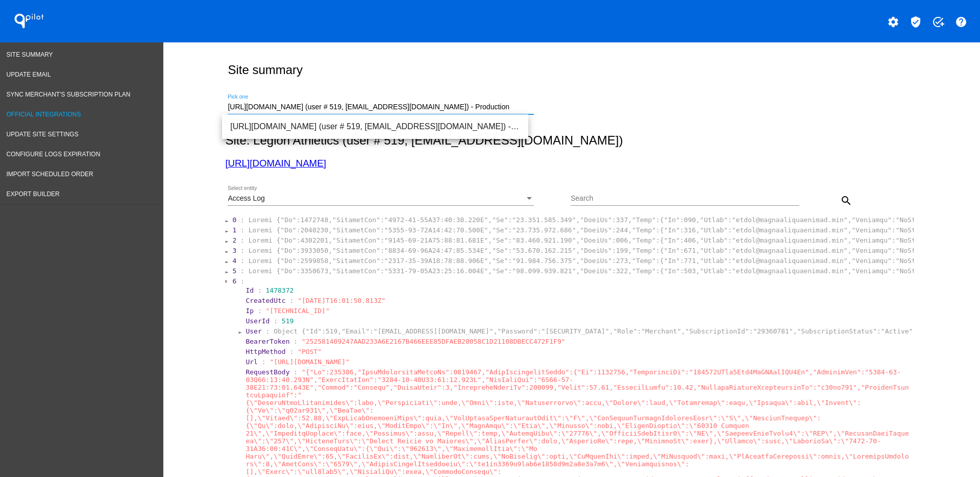
drag, startPoint x: 457, startPoint y: 105, endPoint x: 0, endPoint y: 107, distance: 456.8
click at [247, 114] on span "[URL][DOMAIN_NAME] (user # 2523, [EMAIL_ADDRESS][DOMAIN_NAME]) - Production" at bounding box center [375, 126] width 290 height 24
type input "[URL][DOMAIN_NAME] (user # 2523, [EMAIL_ADDRESS][DOMAIN_NAME]) - Production"
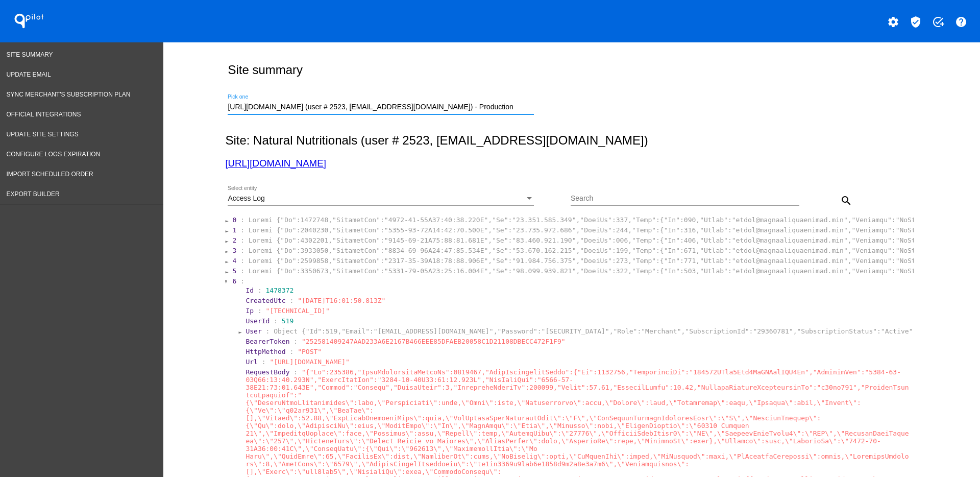
click at [367, 190] on div "Access Log Select entity" at bounding box center [381, 196] width 306 height 20
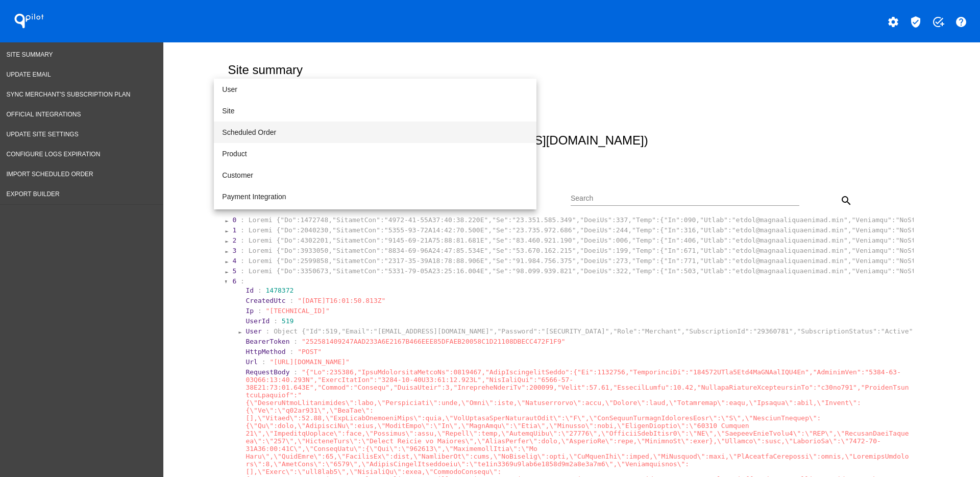
click at [320, 131] on span "Scheduled Order" at bounding box center [375, 131] width 306 height 21
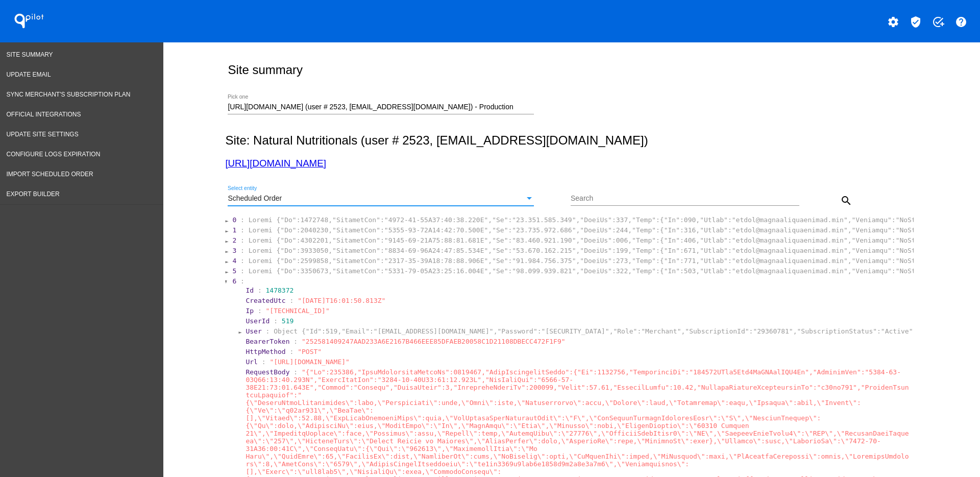
click at [679, 187] on div "Search" at bounding box center [685, 196] width 229 height 20
paste input "941978"
click at [836, 200] on button "search" at bounding box center [846, 200] width 20 height 20
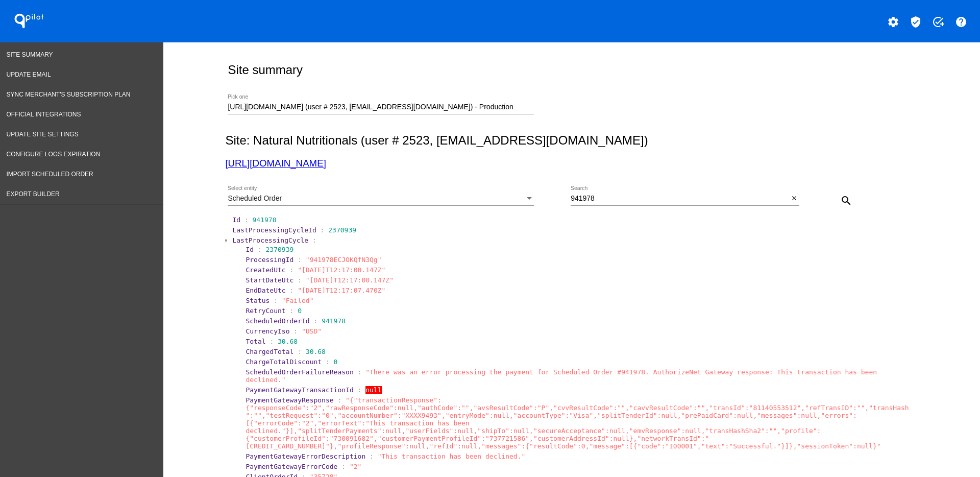
click at [250, 239] on span "LastProcessingCycle" at bounding box center [270, 240] width 76 height 8
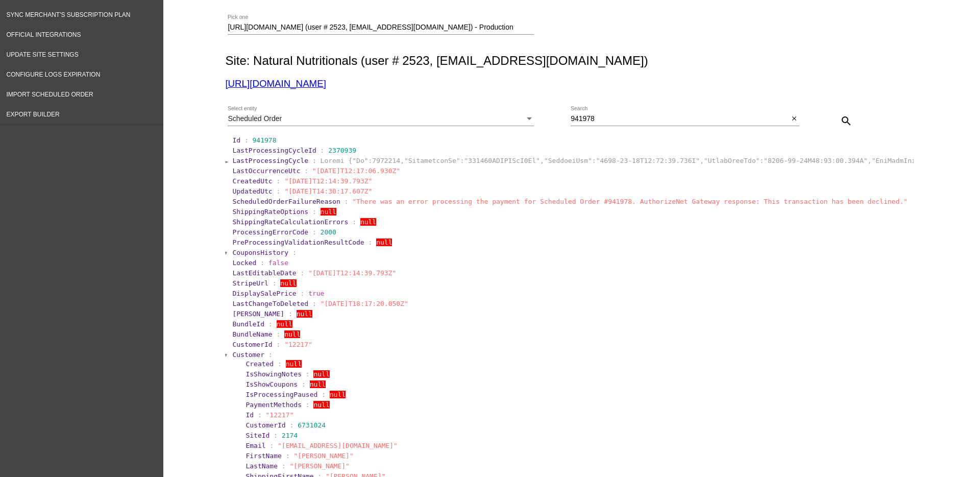
scroll to position [191, 0]
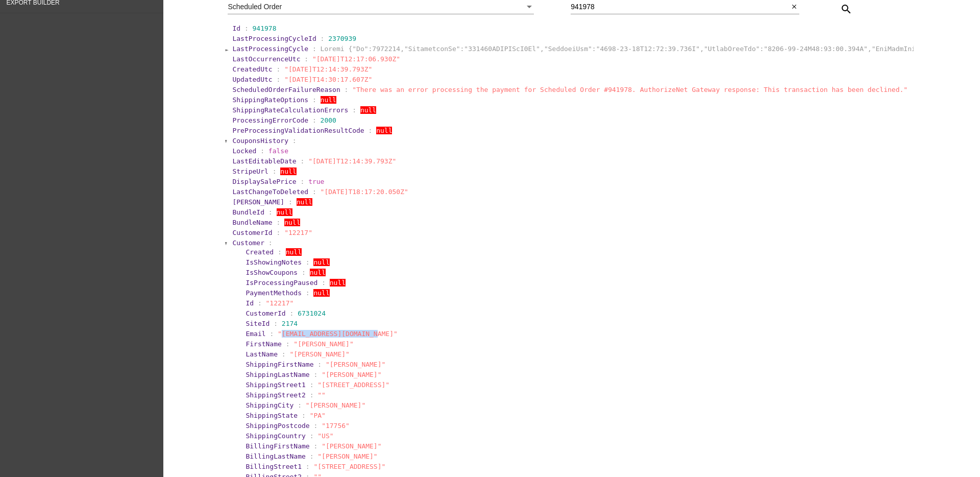
drag, startPoint x: 273, startPoint y: 335, endPoint x: 361, endPoint y: 334, distance: 87.8
click at [361, 334] on span ""[EMAIL_ADDRESS][DOMAIN_NAME]"" at bounding box center [338, 334] width 120 height 8
copy span "[EMAIL_ADDRESS][DOMAIN_NAME]"
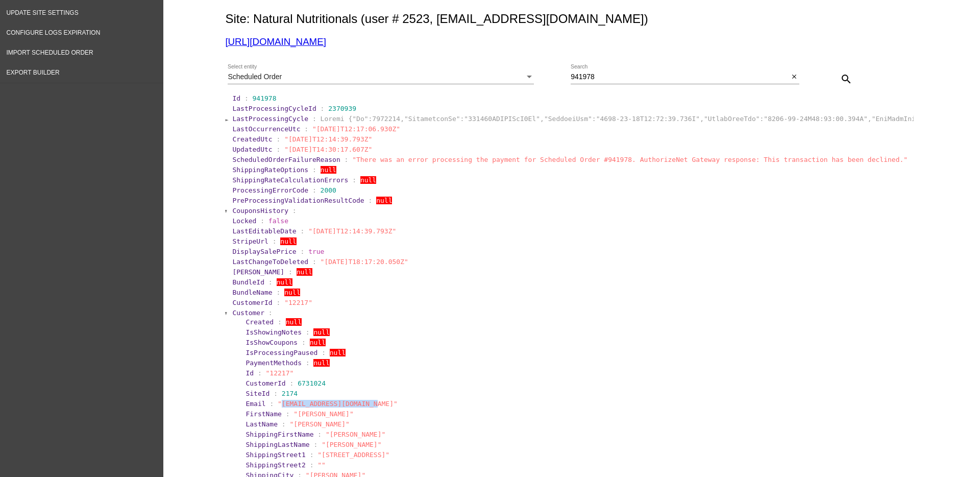
scroll to position [0, 0]
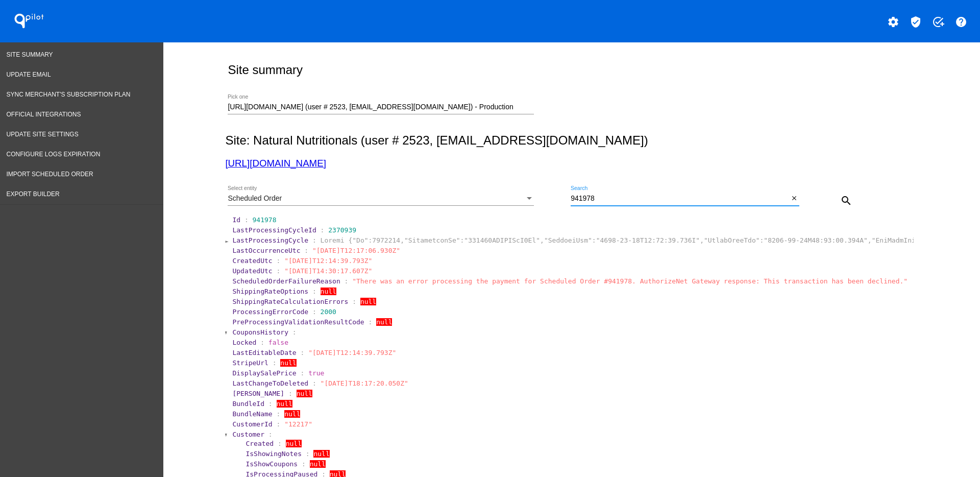
drag, startPoint x: 621, startPoint y: 197, endPoint x: 545, endPoint y: 193, distance: 76.1
click at [545, 193] on div "Scheduled Order Select entity 941978 Search close search" at bounding box center [569, 197] width 689 height 36
paste input "[EMAIL_ADDRESS][DOMAIN_NAME]"
type input "[EMAIL_ADDRESS][DOMAIN_NAME]"
click at [840, 203] on mat-icon "search" at bounding box center [846, 200] width 12 height 12
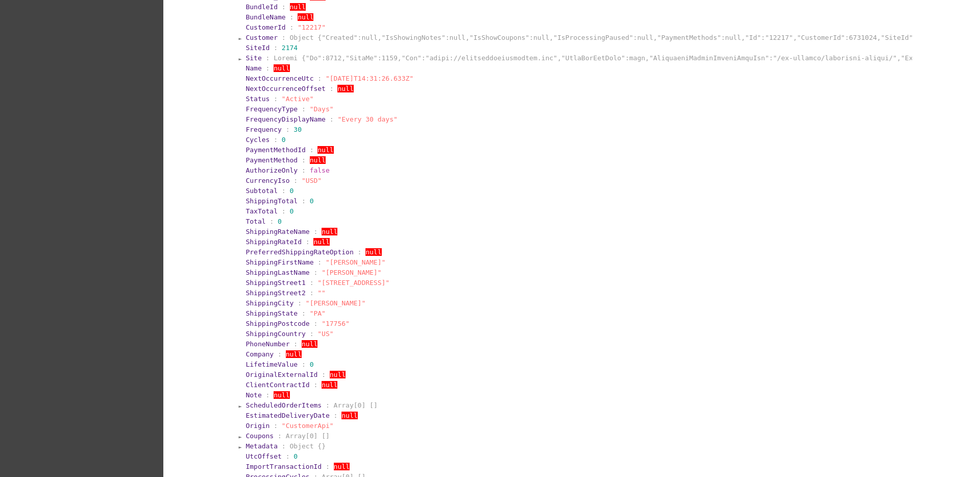
scroll to position [606, 0]
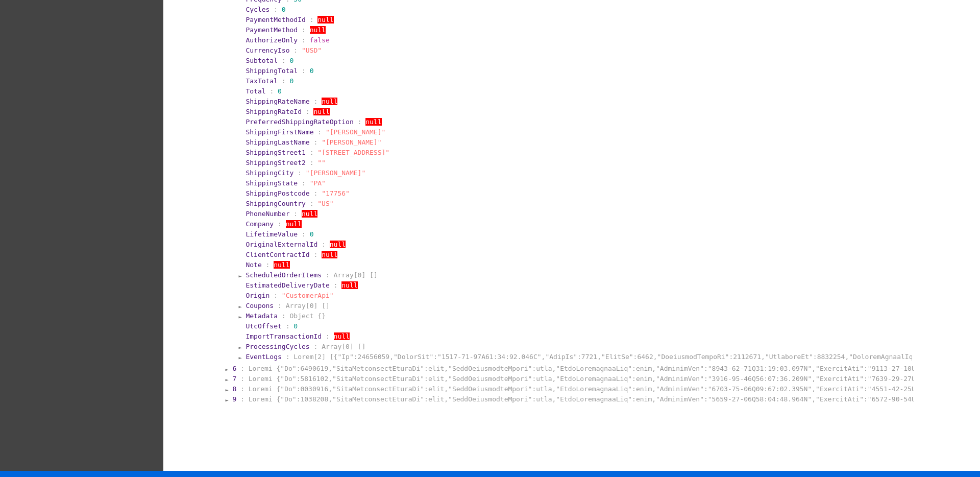
scroll to position [1281, 0]
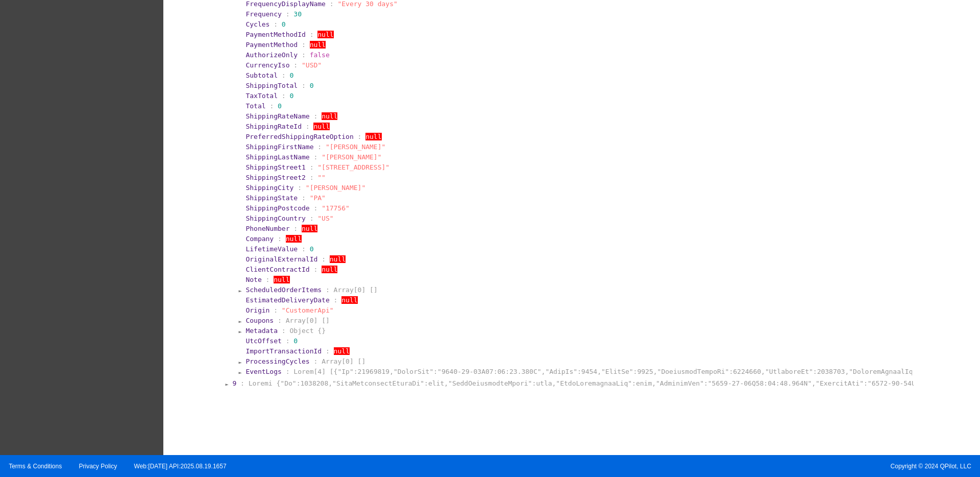
scroll to position [1955, 0]
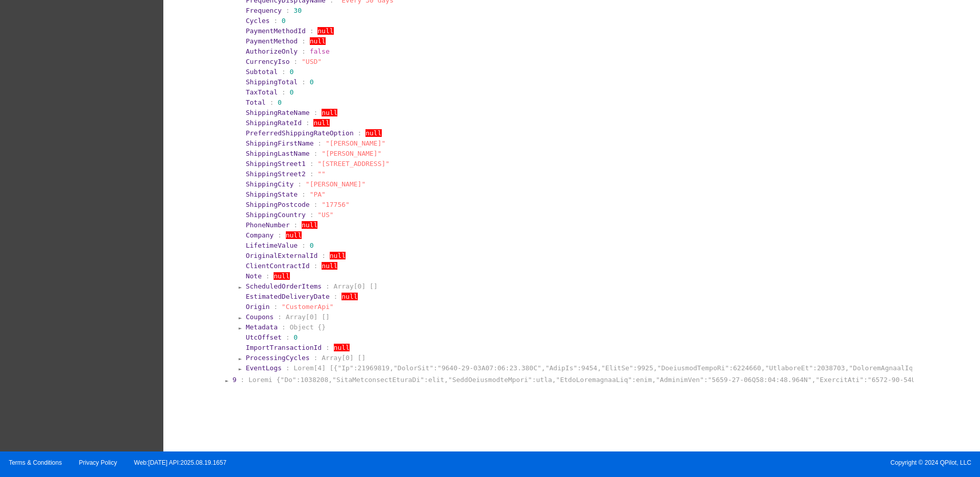
click at [356, 374] on section "8 : Id : 1010711 LastProcessingCycleId : null LastProcessingCycle : null LastOc…" at bounding box center [572, 32] width 682 height 684
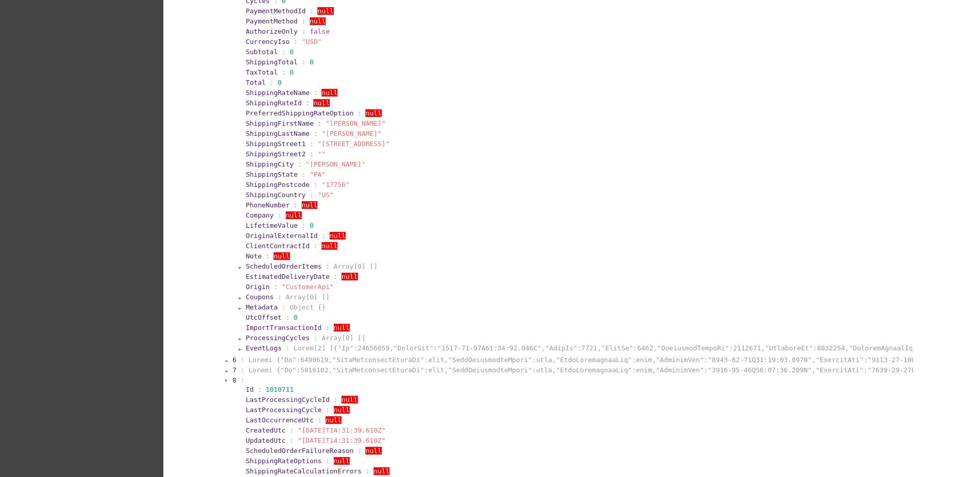
scroll to position [1253, 0]
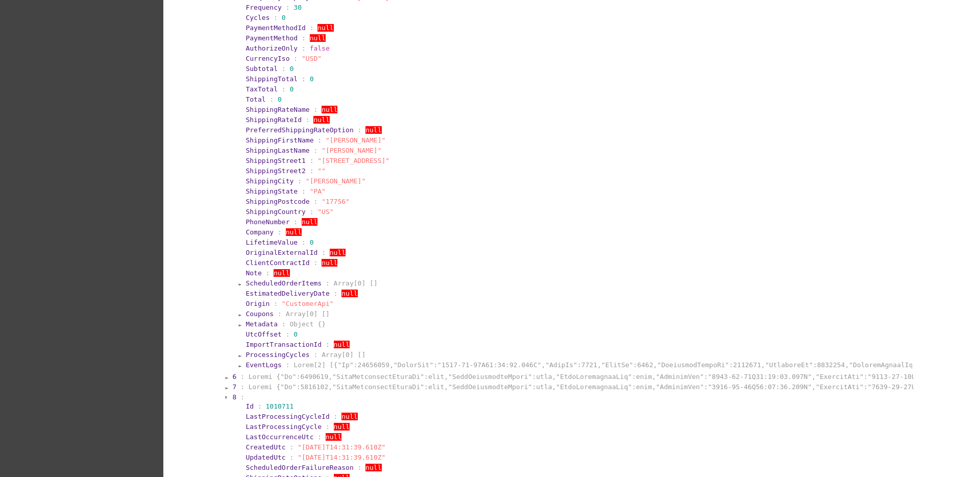
click at [401, 370] on section "5 : Id : 1010708 LastProcessingCycleId : null LastProcessingCycle : null LastOc…" at bounding box center [572, 29] width 682 height 684
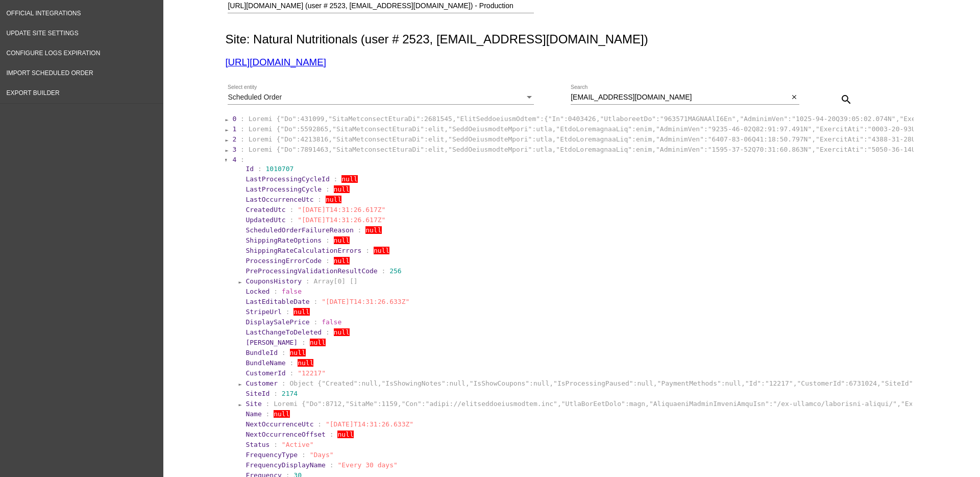
scroll to position [0, 0]
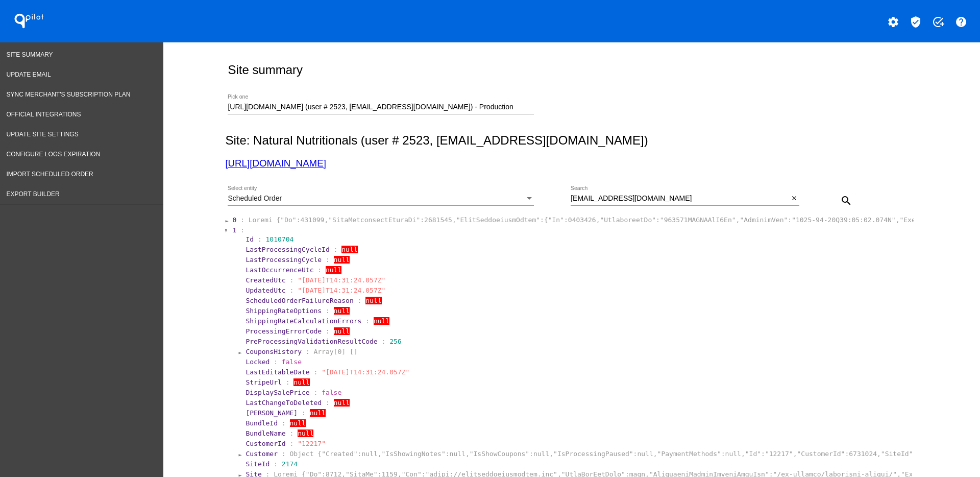
click at [519, 194] on div "Scheduled Order" at bounding box center [376, 198] width 297 height 8
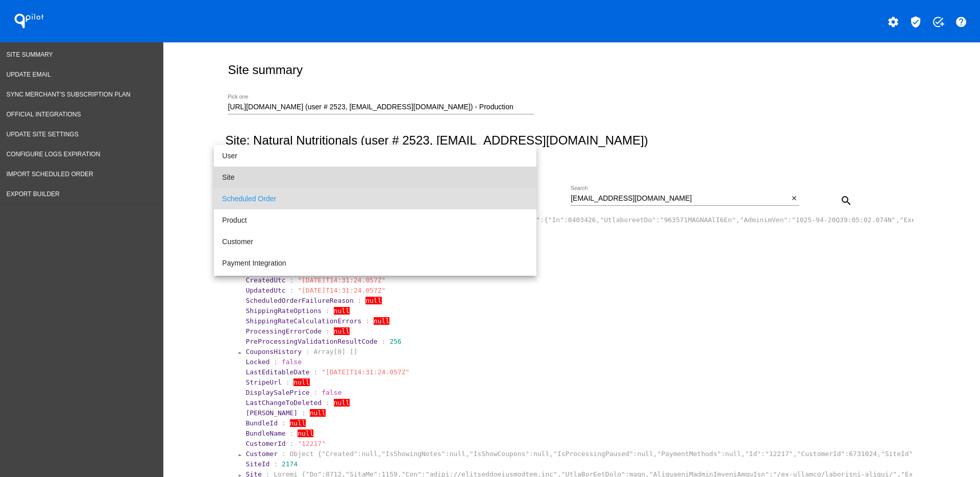
click at [407, 184] on span "Site" at bounding box center [375, 176] width 306 height 21
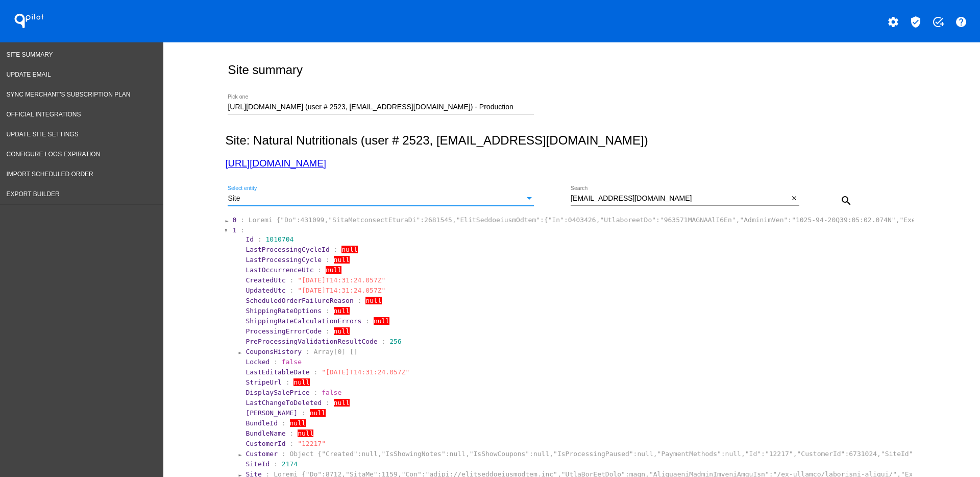
click at [799, 195] on div "search" at bounding box center [827, 200] width 57 height 20
click at [792, 194] on button "close" at bounding box center [794, 198] width 11 height 11
click at [840, 200] on mat-icon "search" at bounding box center [846, 200] width 12 height 12
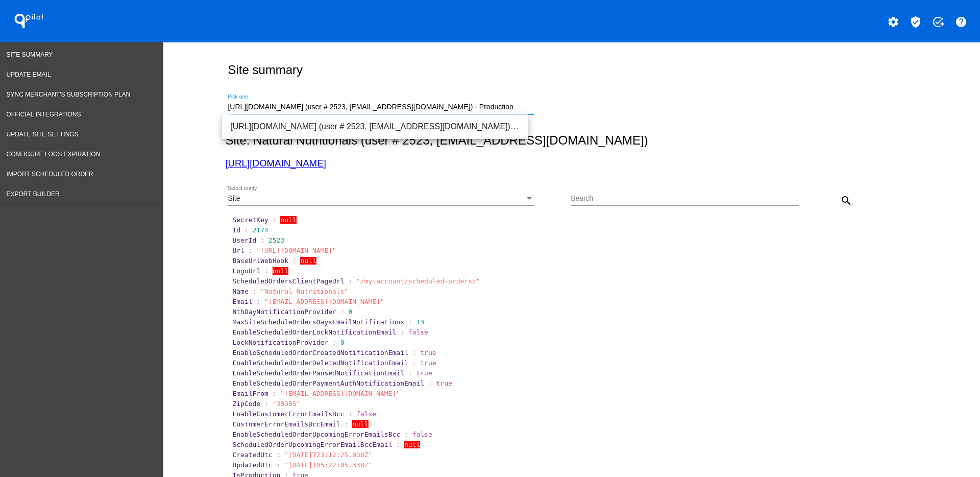
drag, startPoint x: 496, startPoint y: 108, endPoint x: 162, endPoint y: 116, distance: 333.4
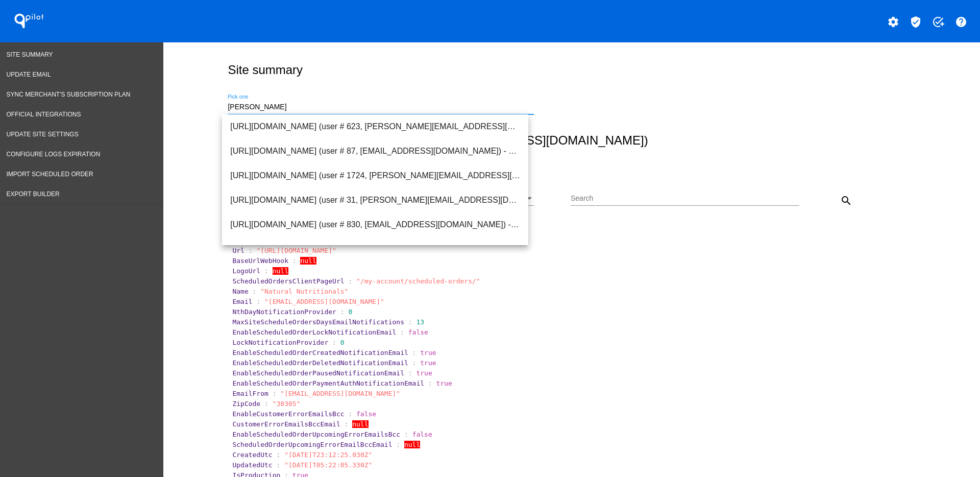
drag, startPoint x: 328, startPoint y: 106, endPoint x: 184, endPoint y: 90, distance: 144.2
paste input "[URL][DOMAIN_NAME]"
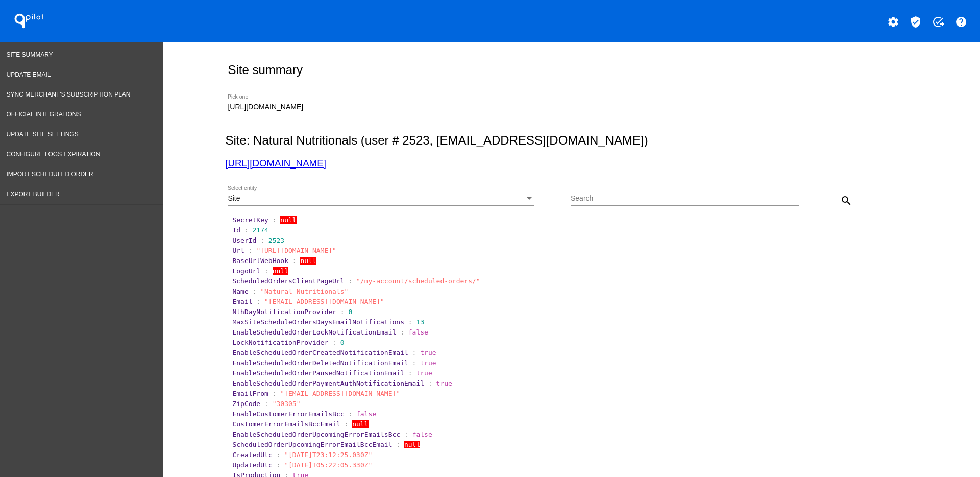
click at [365, 112] on div "[URL][DOMAIN_NAME] Pick one" at bounding box center [381, 104] width 306 height 20
type input "[URL][DOMAIN_NAME]"
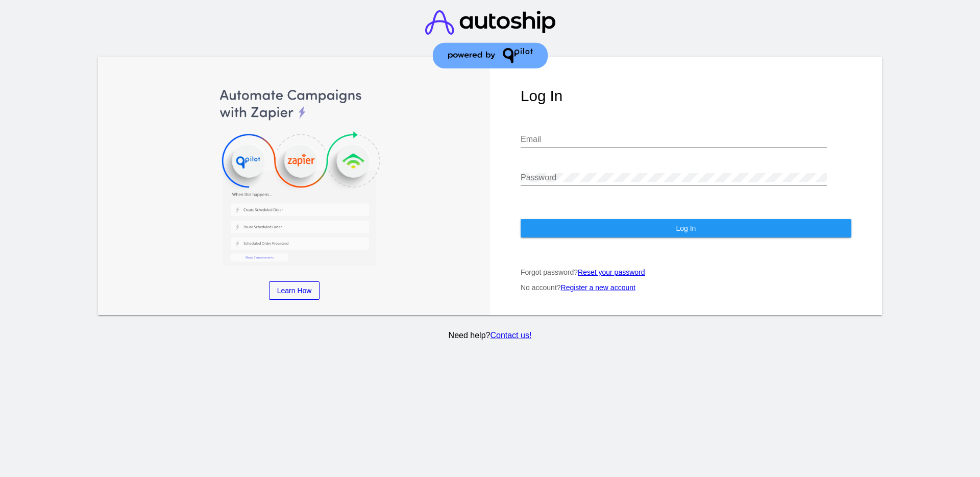
type input "[EMAIL_ADDRESS][DOMAIN_NAME]"
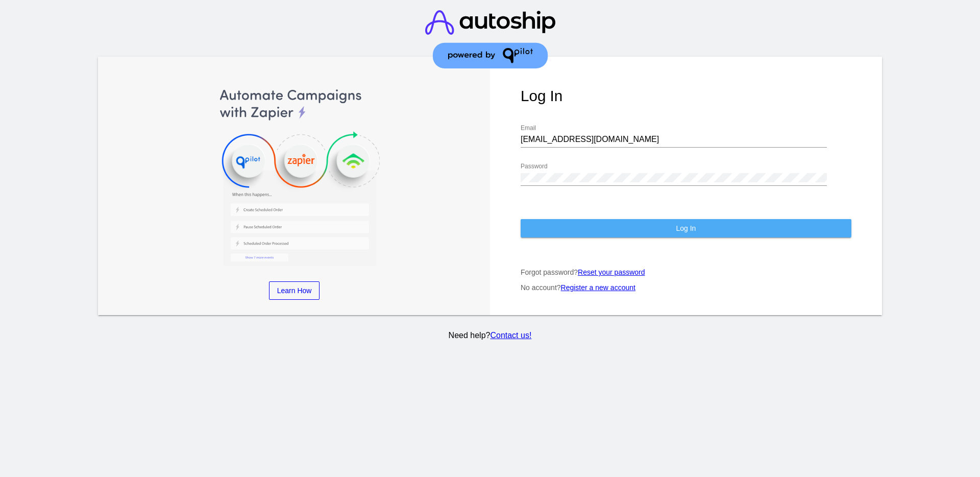
click at [691, 225] on span "Log In" at bounding box center [686, 228] width 20 height 8
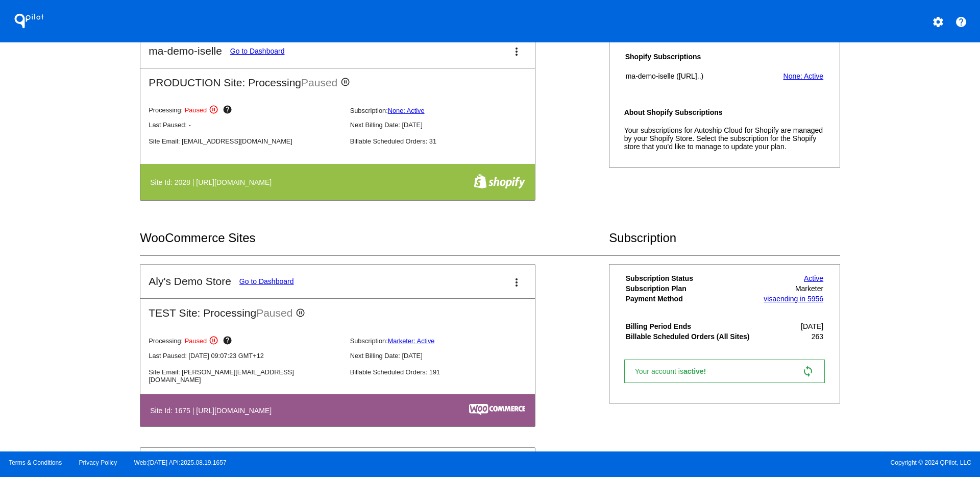
scroll to position [255, 0]
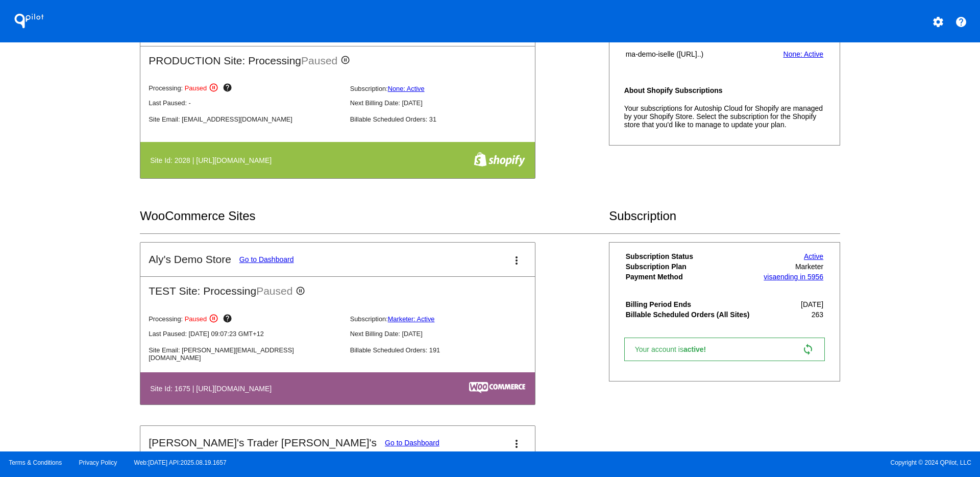
click at [280, 256] on link "Go to Dashboard" at bounding box center [266, 259] width 55 height 8
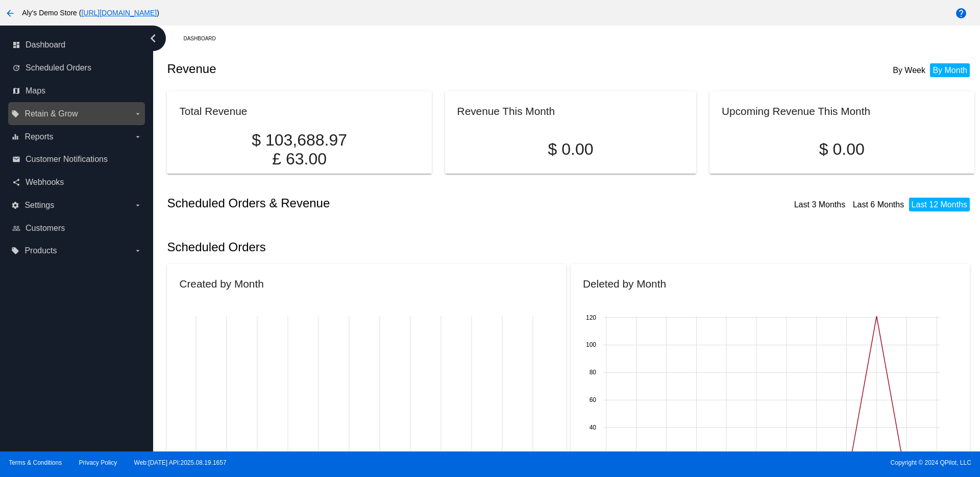
click at [101, 111] on label "local_offer Retain & Grow arrow_drop_down" at bounding box center [76, 114] width 130 height 16
click at [0, 0] on input "local_offer Retain & Grow arrow_drop_down" at bounding box center [0, 0] width 0 height 0
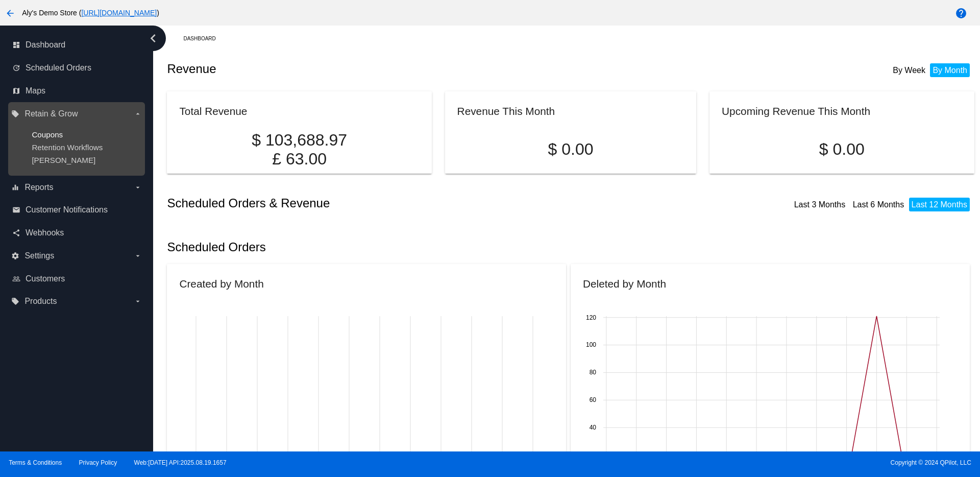
click at [57, 133] on span "Coupons" at bounding box center [47, 134] width 31 height 9
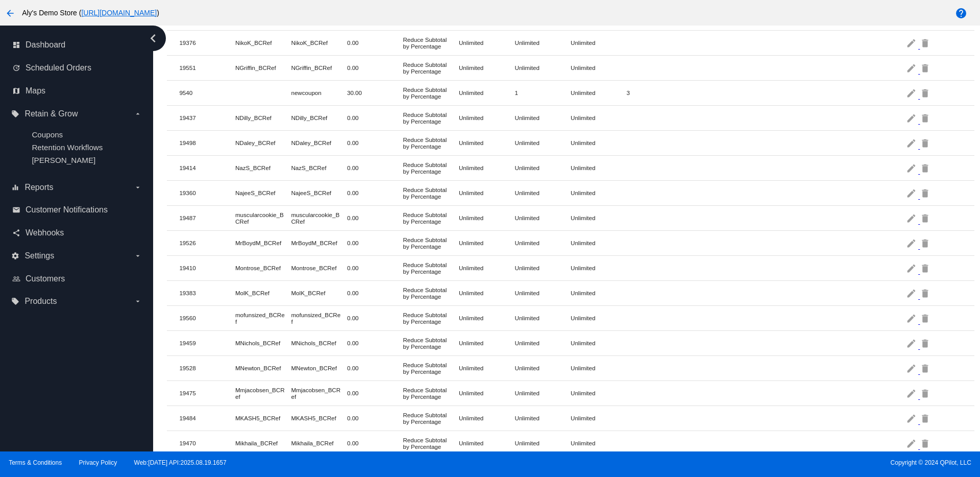
scroll to position [1467, 0]
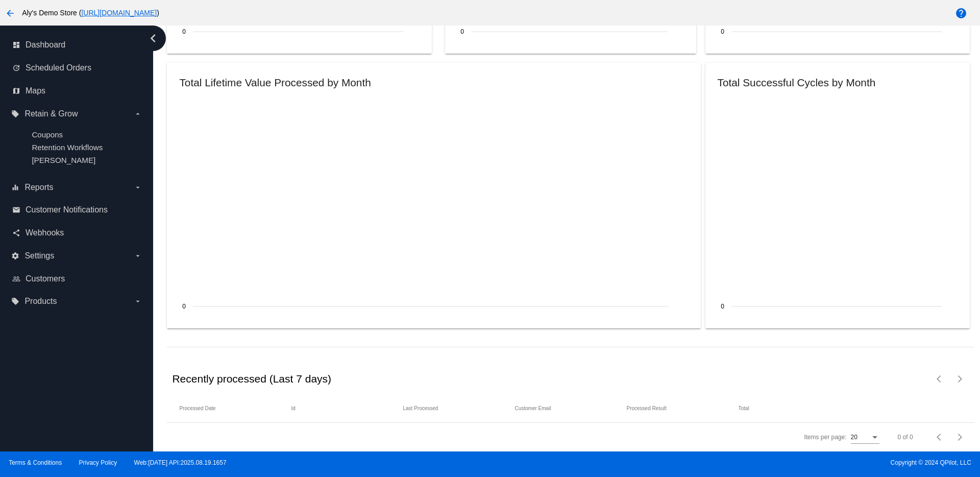
scroll to position [1156, 0]
click at [9, 13] on mat-icon "arrow_back" at bounding box center [10, 13] width 12 height 12
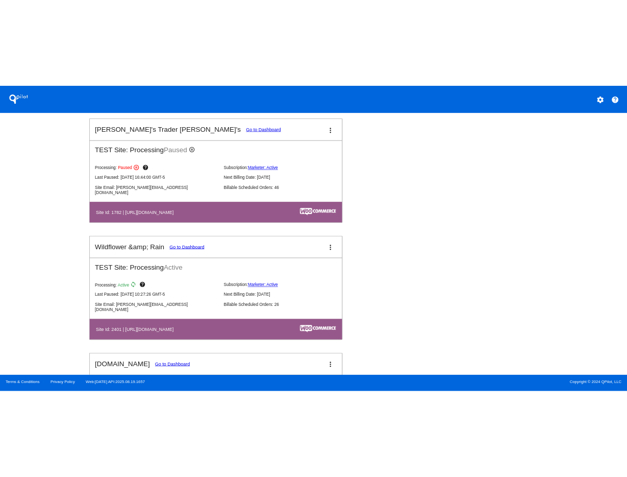
scroll to position [638, 0]
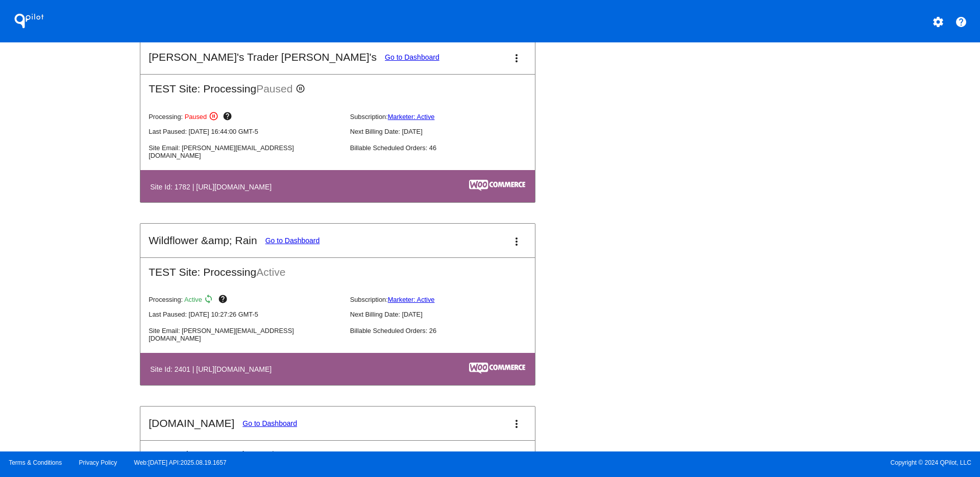
click at [296, 240] on link "Go to Dashboard" at bounding box center [292, 240] width 55 height 8
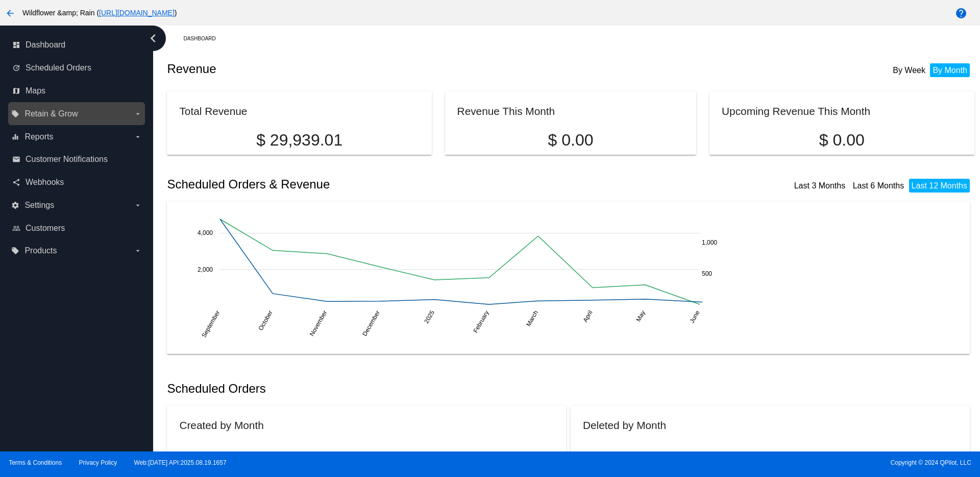
click at [110, 108] on label "local_offer Retain & Grow arrow_drop_down" at bounding box center [76, 114] width 130 height 16
click at [0, 0] on input "local_offer Retain & Grow arrow_drop_down" at bounding box center [0, 0] width 0 height 0
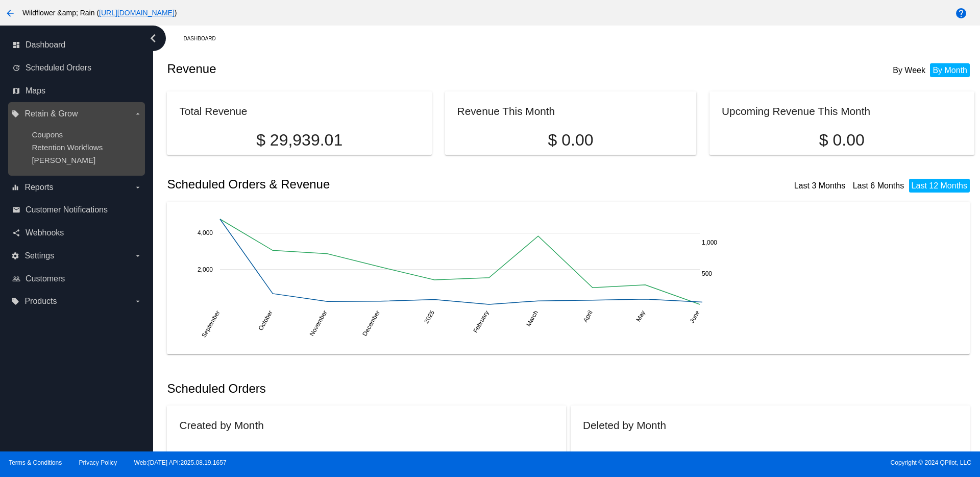
click at [47, 128] on ul "Coupons Retention Workflows Dunning" at bounding box center [76, 147] width 130 height 51
click at [48, 130] on span "Coupons" at bounding box center [47, 134] width 31 height 9
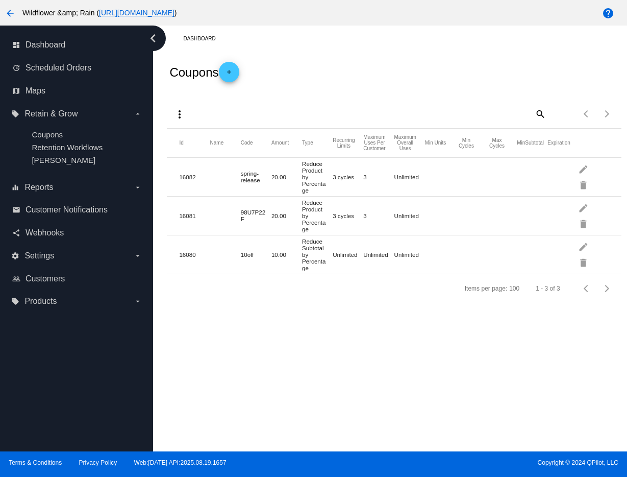
click at [184, 112] on mat-icon "more_vert" at bounding box center [180, 114] width 12 height 12
click at [194, 165] on button "file_upload Import" at bounding box center [198, 164] width 59 height 24
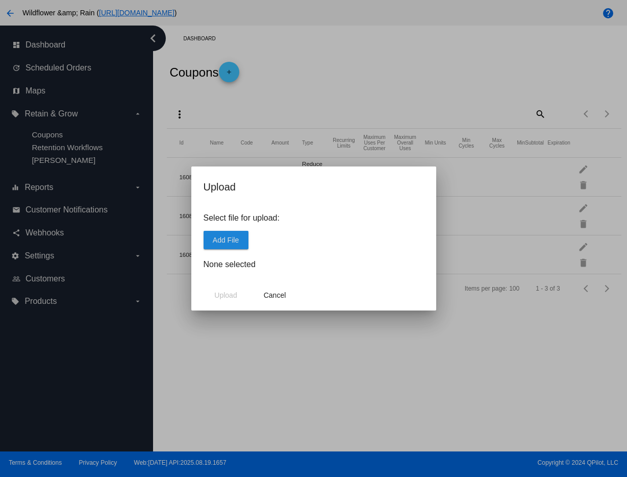
click at [233, 244] on button "Add File" at bounding box center [226, 240] width 45 height 18
click at [211, 295] on button "Upload" at bounding box center [226, 295] width 45 height 18
